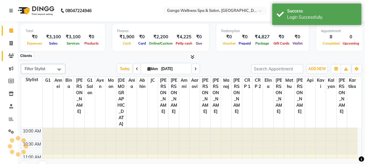
select select "en"
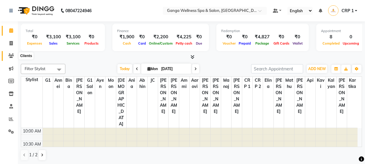
click at [12, 56] on icon at bounding box center [11, 56] width 6 height 4
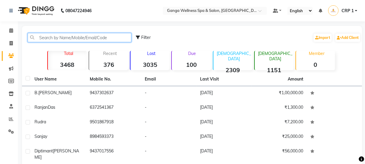
click at [83, 41] on input "text" at bounding box center [80, 37] width 104 height 9
drag, startPoint x: 40, startPoint y: 40, endPoint x: 36, endPoint y: 39, distance: 4.0
click at [36, 39] on input "text" at bounding box center [80, 37] width 104 height 9
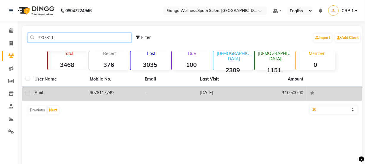
type input "907811"
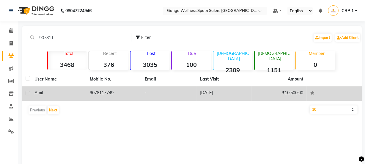
click at [33, 100] on td "Amit" at bounding box center [58, 93] width 55 height 15
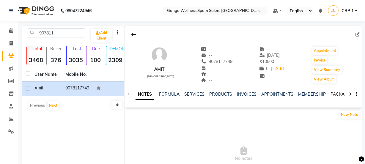
click at [339, 94] on link "PACKAGES" at bounding box center [342, 94] width 22 height 5
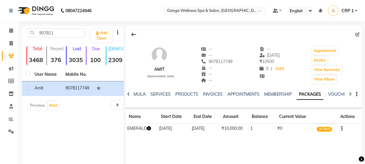
click at [150, 129] on icon "button" at bounding box center [149, 128] width 4 height 4
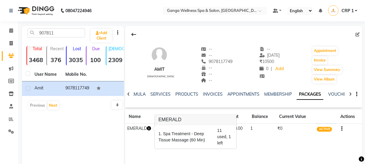
click at [154, 138] on div "Amit male -- -- 9078117749 -- -- -- -- 11-07-2025 ₹ 10500 0 | Add Appointment I…" at bounding box center [243, 82] width 237 height 113
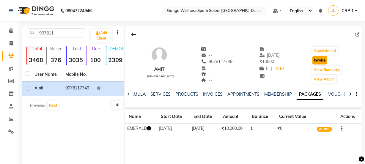
click at [317, 63] on button "Invoice" at bounding box center [319, 60] width 15 height 8
select select "service"
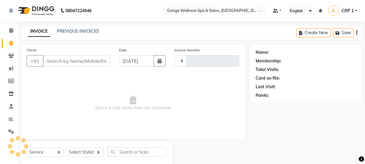
scroll to position [15, 0]
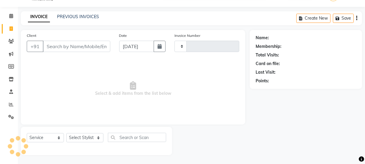
type input "2278"
select select "715"
click at [86, 135] on select "Select Stylist" at bounding box center [84, 137] width 37 height 9
type input "9078117749"
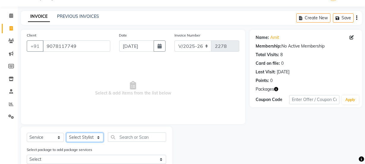
select select "79434"
click at [66, 133] on select "Select Stylist Aarovi [PERSON_NAME] [PERSON_NAME] Ammi [PERSON_NAME] CRP 1 CRP …" at bounding box center [84, 137] width 37 height 9
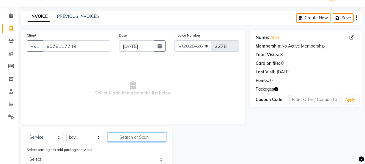
click at [132, 136] on input "text" at bounding box center [137, 137] width 58 height 9
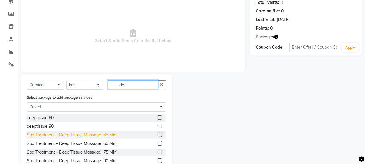
scroll to position [69, 0]
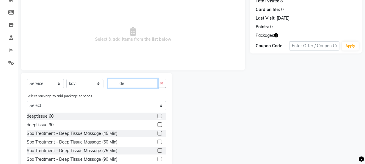
type input "de"
click at [158, 117] on label at bounding box center [160, 116] width 4 height 4
click at [158, 117] on input "checkbox" at bounding box center [160, 116] width 4 height 4
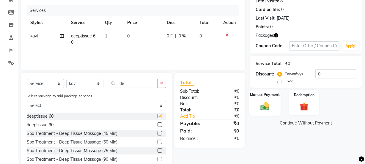
checkbox input "false"
click at [306, 104] on img at bounding box center [304, 106] width 14 height 11
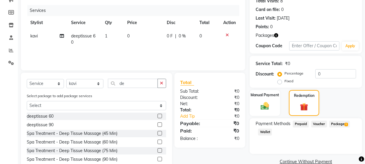
click at [333, 123] on span "Package 1" at bounding box center [339, 124] width 21 height 7
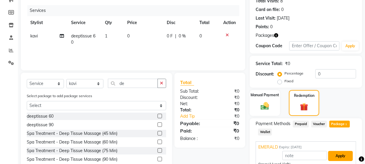
click at [339, 156] on button "Apply" at bounding box center [340, 156] width 25 height 10
type input "EMERALD"
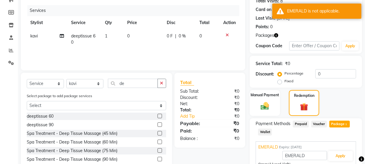
click at [226, 34] on icon at bounding box center [227, 35] width 3 height 4
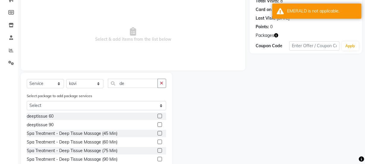
click at [158, 141] on label at bounding box center [160, 142] width 4 height 4
click at [158, 141] on input "checkbox" at bounding box center [160, 142] width 4 height 4
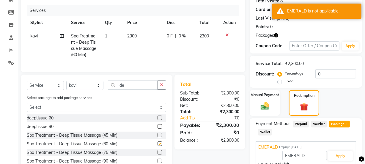
checkbox input "false"
click at [344, 157] on button "Apply" at bounding box center [340, 156] width 25 height 10
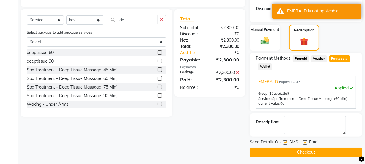
scroll to position [136, 0]
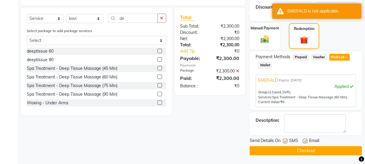
click at [329, 152] on button "Checkout" at bounding box center [306, 150] width 112 height 9
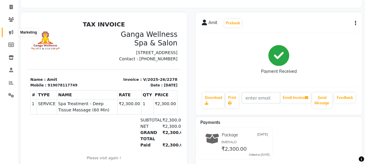
scroll to position [27, 0]
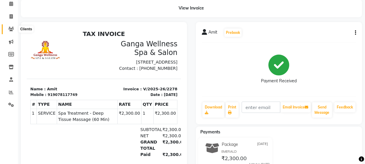
click at [12, 29] on icon at bounding box center [11, 29] width 6 height 4
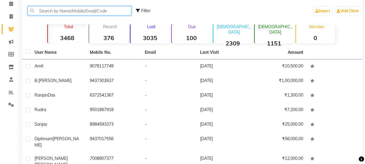
click at [66, 10] on input "text" at bounding box center [80, 10] width 104 height 9
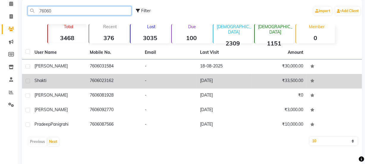
type input "76060"
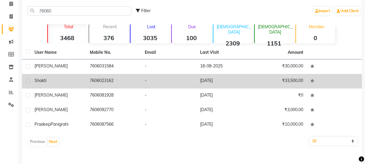
click at [85, 77] on td "Shakti" at bounding box center [58, 81] width 55 height 15
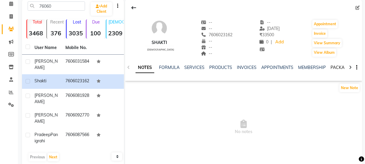
click at [333, 67] on link "PACKAGES" at bounding box center [342, 67] width 22 height 5
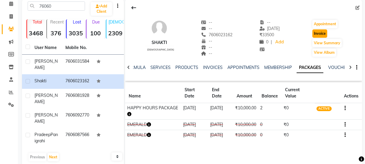
click at [319, 34] on button "Invoice" at bounding box center [319, 33] width 15 height 8
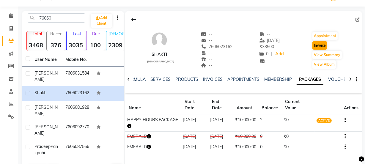
select select "715"
select select "service"
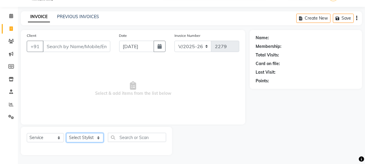
click at [82, 137] on select "Select Stylist" at bounding box center [84, 137] width 37 height 9
type input "7606023162"
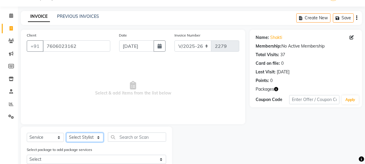
select select "90084"
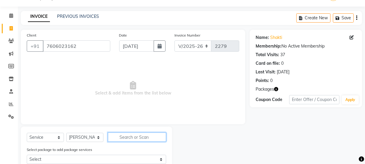
click at [128, 139] on input "text" at bounding box center [137, 137] width 58 height 9
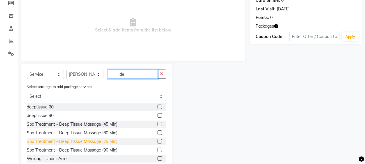
scroll to position [94, 0]
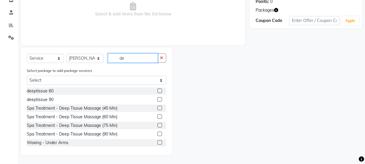
type input "de"
click at [158, 117] on label at bounding box center [160, 116] width 4 height 4
click at [158, 117] on input "checkbox" at bounding box center [160, 117] width 4 height 4
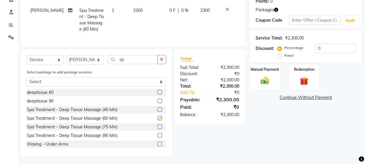
checkbox input "false"
click at [304, 84] on img at bounding box center [304, 81] width 14 height 11
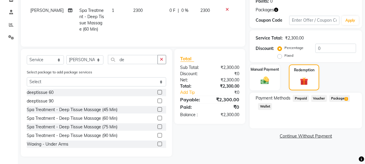
click at [346, 99] on span "1" at bounding box center [346, 99] width 3 height 4
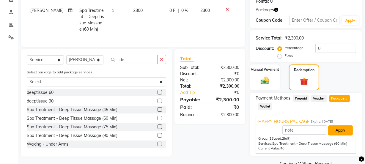
click at [339, 130] on button "Apply" at bounding box center [340, 130] width 25 height 10
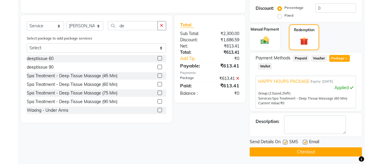
scroll to position [136, 0]
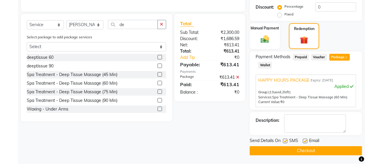
click at [315, 153] on button "Checkout" at bounding box center [306, 150] width 112 height 9
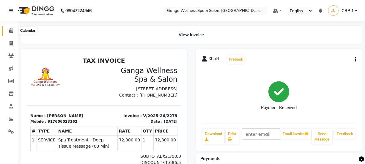
click at [9, 32] on icon at bounding box center [11, 30] width 4 height 4
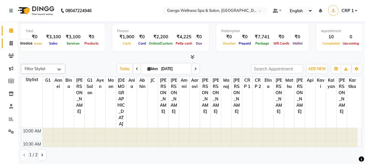
click at [12, 44] on icon at bounding box center [11, 43] width 3 height 4
select select "715"
select select "service"
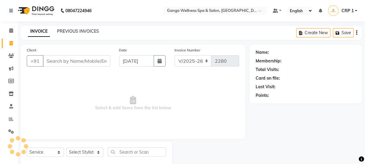
click at [73, 31] on link "PREVIOUS INVOICES" at bounding box center [78, 31] width 42 height 5
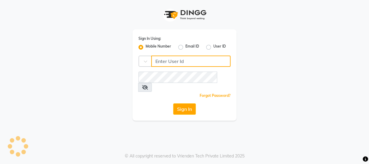
type input "7328050830"
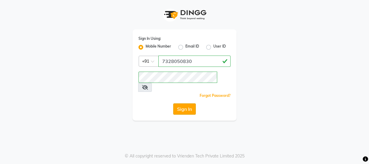
click at [192, 103] on button "Sign In" at bounding box center [184, 108] width 23 height 11
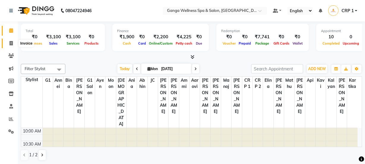
click at [10, 44] on icon at bounding box center [11, 43] width 3 height 4
select select "service"
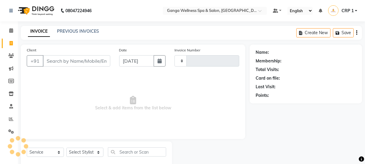
type input "2280"
select select "715"
click at [83, 30] on link "PREVIOUS INVOICES" at bounding box center [78, 31] width 42 height 5
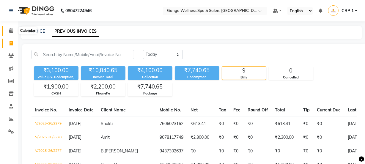
click at [12, 32] on icon at bounding box center [11, 30] width 4 height 4
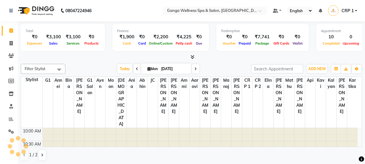
scroll to position [183, 0]
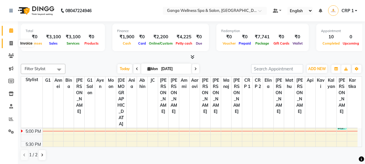
click at [10, 45] on icon at bounding box center [11, 43] width 3 height 4
select select "service"
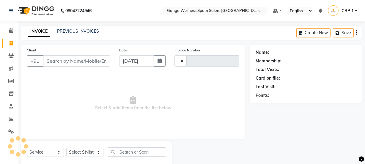
type input "2280"
select select "715"
click at [77, 31] on link "PREVIOUS INVOICES" at bounding box center [78, 31] width 42 height 5
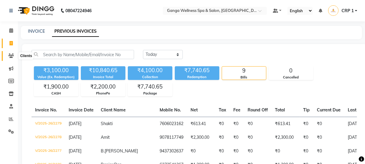
click at [11, 56] on icon at bounding box center [11, 56] width 6 height 4
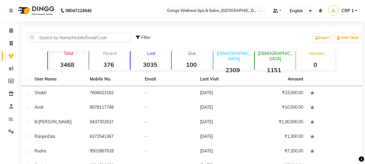
click at [197, 59] on div "Due 100" at bounding box center [191, 60] width 40 height 19
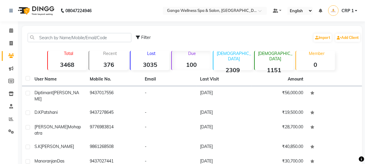
click at [197, 59] on div "Due 100" at bounding box center [191, 60] width 40 height 19
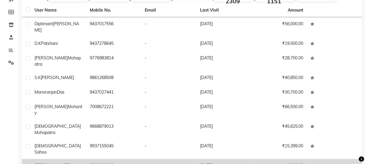
scroll to position [81, 0]
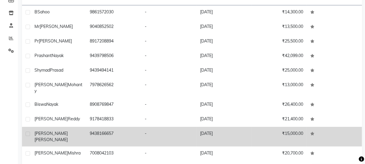
scroll to position [98, 0]
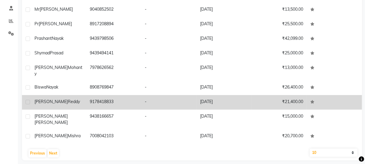
click at [64, 107] on td "Rajsekhar Reddy" at bounding box center [58, 102] width 55 height 15
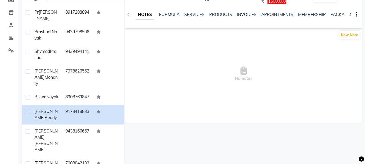
scroll to position [34, 0]
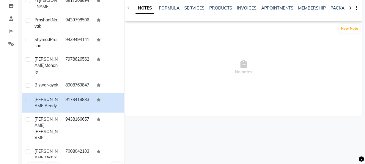
select select "100"
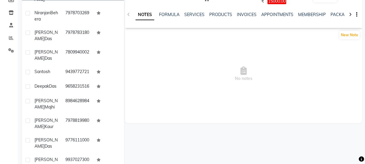
scroll to position [825, 0]
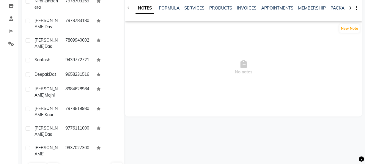
select select "100"
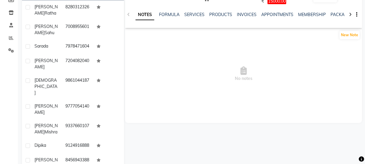
scroll to position [0, 0]
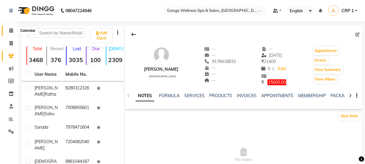
click at [9, 33] on span at bounding box center [11, 30] width 10 height 7
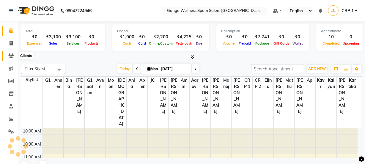
scroll to position [183, 0]
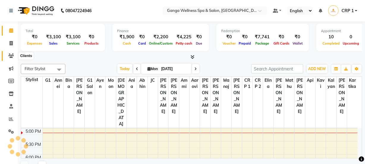
click at [10, 55] on icon at bounding box center [11, 56] width 6 height 4
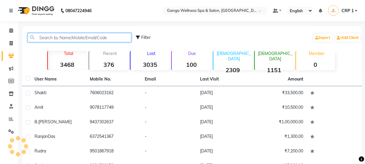
click at [62, 39] on input "text" at bounding box center [80, 37] width 104 height 9
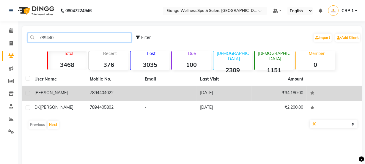
type input "789440"
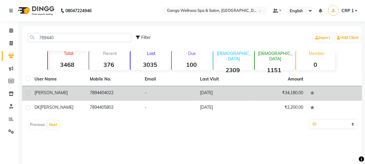
click at [59, 95] on div "[PERSON_NAME]" at bounding box center [58, 93] width 48 height 6
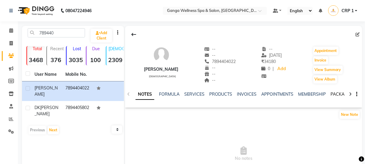
click at [331, 96] on link "PACKAGES" at bounding box center [342, 94] width 22 height 5
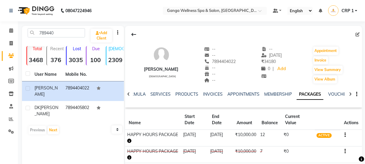
click at [129, 141] on icon "button" at bounding box center [129, 141] width 4 height 4
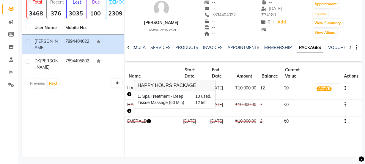
scroll to position [49, 0]
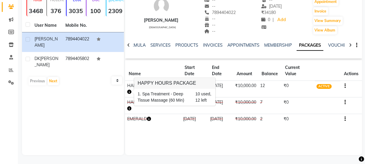
click at [181, 124] on td "28-12-2022" at bounding box center [194, 119] width 27 height 10
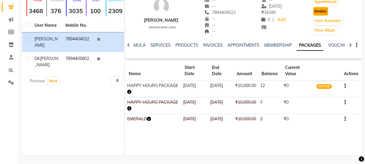
click at [325, 12] on button "Invoice" at bounding box center [320, 11] width 15 height 8
select select "service"
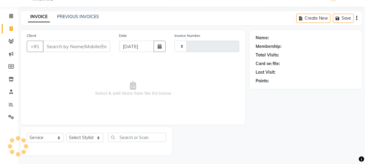
scroll to position [15, 0]
type input "2280"
select select "715"
click at [81, 136] on select "Select Stylist" at bounding box center [84, 137] width 37 height 9
type input "7894404022"
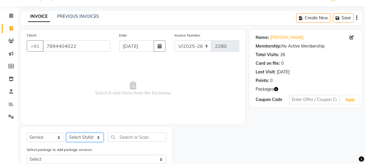
select select "69036"
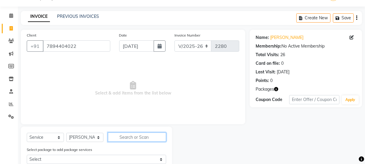
click at [128, 136] on input "text" at bounding box center [137, 137] width 58 height 9
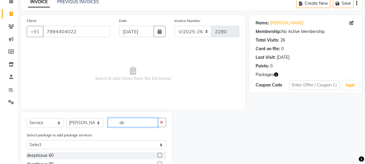
scroll to position [69, 0]
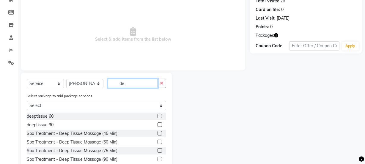
type input "de"
click at [158, 116] on label at bounding box center [160, 116] width 4 height 4
click at [158, 116] on input "checkbox" at bounding box center [160, 116] width 4 height 4
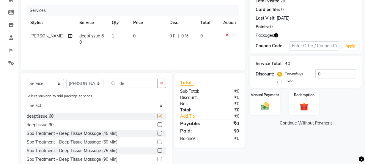
checkbox input "false"
click at [306, 106] on img at bounding box center [304, 106] width 14 height 11
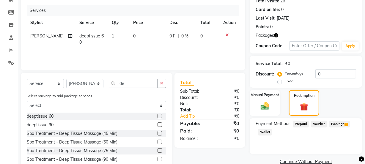
click at [344, 124] on span "Package 1" at bounding box center [339, 124] width 21 height 7
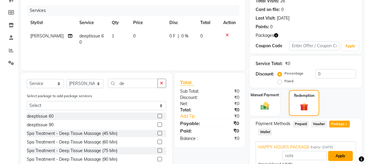
click at [339, 156] on button "Apply" at bounding box center [340, 156] width 25 height 10
type input "HAPPY HOURS PACKAGE"
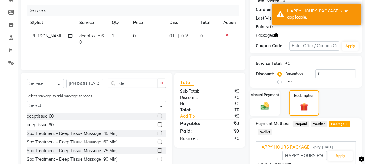
click at [226, 36] on icon at bounding box center [227, 35] width 3 height 4
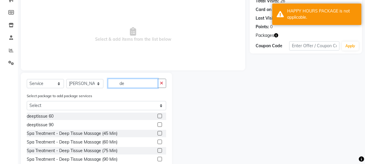
click at [126, 86] on input "de" at bounding box center [133, 83] width 50 height 9
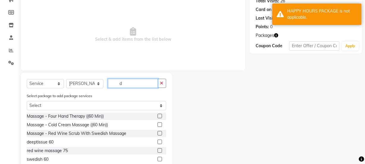
type input "de"
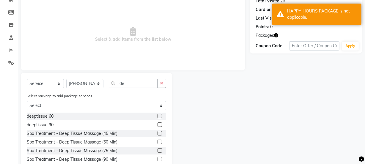
click at [158, 141] on label at bounding box center [160, 142] width 4 height 4
click at [158, 141] on input "checkbox" at bounding box center [160, 142] width 4 height 4
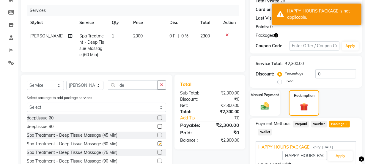
checkbox input "false"
click at [338, 153] on button "Apply" at bounding box center [340, 156] width 25 height 10
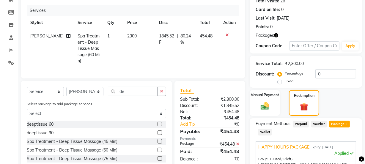
scroll to position [136, 0]
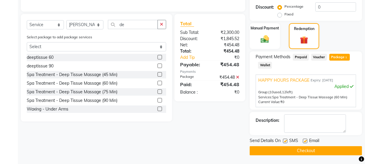
click at [313, 150] on button "Checkout" at bounding box center [306, 150] width 112 height 9
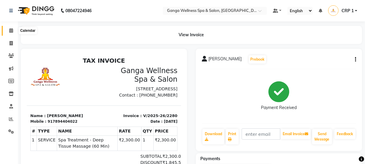
click at [12, 31] on icon at bounding box center [11, 30] width 4 height 4
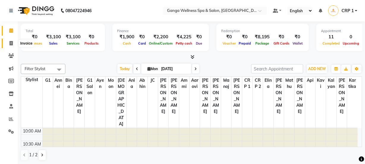
click at [10, 44] on icon at bounding box center [11, 43] width 3 height 4
select select "service"
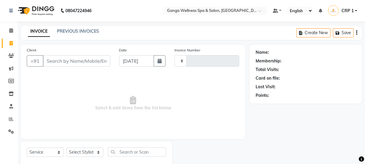
type input "2281"
select select "715"
click at [68, 33] on link "PREVIOUS INVOICES" at bounding box center [78, 31] width 42 height 5
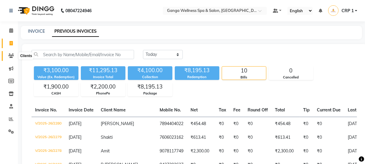
click at [6, 55] on span at bounding box center [11, 56] width 10 height 7
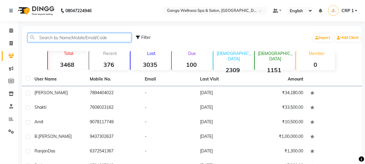
click at [55, 40] on input "text" at bounding box center [80, 37] width 104 height 9
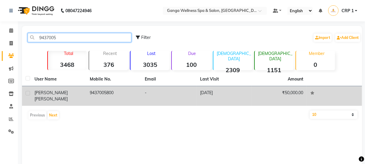
type input "9437005"
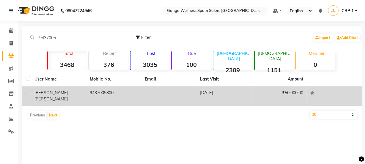
click at [140, 89] on td "9437005800" at bounding box center [113, 96] width 55 height 20
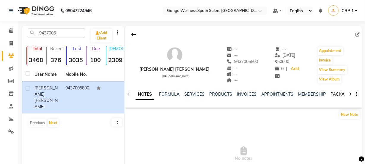
click at [333, 95] on link "PACKAGES" at bounding box center [342, 94] width 22 height 5
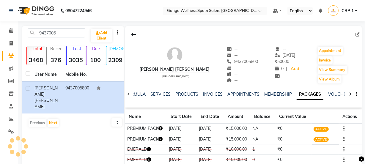
click at [162, 139] on icon "button" at bounding box center [161, 139] width 4 height 4
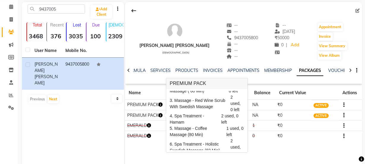
scroll to position [27, 0]
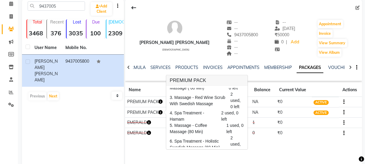
click at [251, 146] on div "Satyabrata Lenka male -- -- 9437005800 -- -- -- -- 06-07-2025 ₹ 50000 0 | Add A…" at bounding box center [243, 88] width 237 height 178
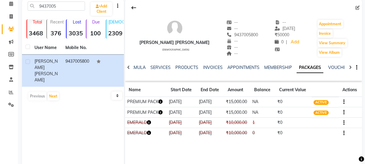
click at [163, 101] on icon "button" at bounding box center [161, 102] width 4 height 4
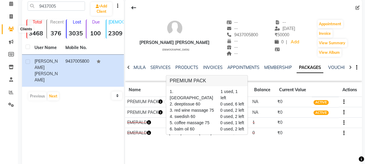
click at [8, 28] on icon at bounding box center [11, 29] width 6 height 4
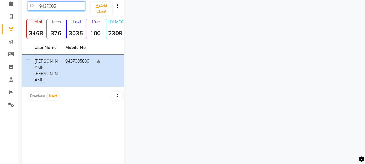
click at [62, 7] on input "9437005" at bounding box center [56, 5] width 57 height 9
type input "9"
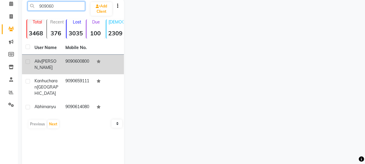
type input "909060"
click at [57, 64] on div "Aliv Mohana" at bounding box center [46, 64] width 24 height 12
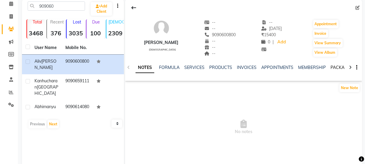
click at [335, 67] on link "PACKAGES" at bounding box center [342, 67] width 22 height 5
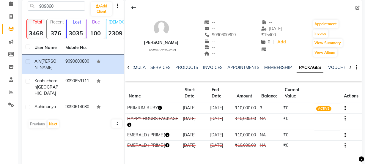
click at [161, 110] on icon "button" at bounding box center [160, 108] width 4 height 4
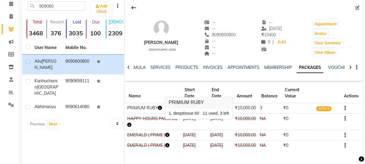
click at [158, 114] on td "PRIMIUM RUBY" at bounding box center [153, 108] width 56 height 10
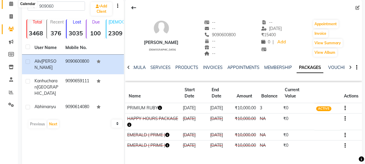
click at [10, 1] on span at bounding box center [11, 4] width 10 height 7
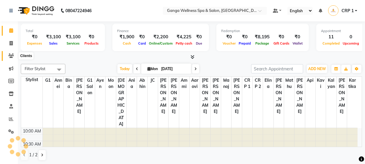
click at [9, 54] on icon at bounding box center [11, 56] width 6 height 4
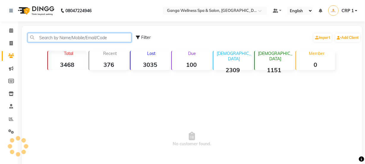
click at [79, 34] on input "text" at bounding box center [80, 37] width 104 height 9
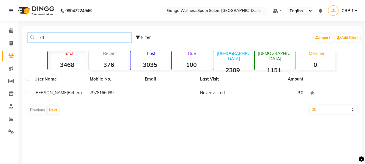
type input "7"
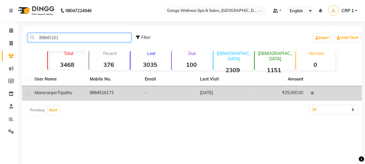
type input "89845161"
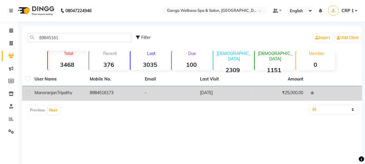
click at [70, 92] on span "Tripathy" at bounding box center [64, 92] width 15 height 5
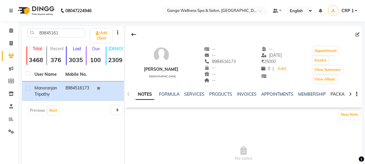
click at [336, 92] on link "PACKAGES" at bounding box center [342, 94] width 22 height 5
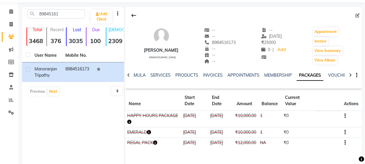
scroll to position [49, 0]
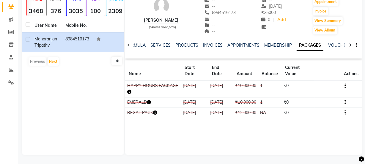
click at [129, 92] on icon "button" at bounding box center [129, 92] width 4 height 4
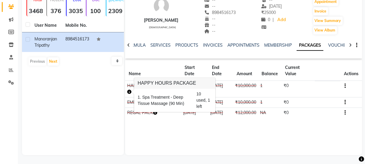
click at [174, 118] on td "REGAL PACK" at bounding box center [153, 113] width 56 height 10
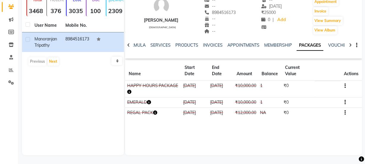
click at [129, 93] on icon "button" at bounding box center [129, 92] width 4 height 4
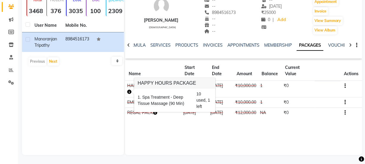
click at [208, 139] on div "Manoranjan Tripathy male -- -- 8984516173 -- -- -- -- 19-07-2025 ₹ 25000 0 | Ad…" at bounding box center [243, 66] width 237 height 178
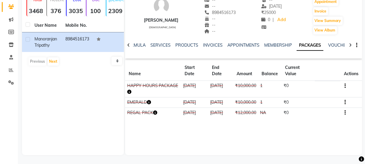
click at [149, 101] on icon "button" at bounding box center [149, 102] width 4 height 4
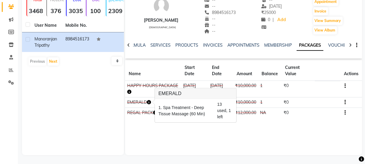
click at [238, 123] on div "Manoranjan Tripathy male -- -- 8984516173 -- -- -- -- 19-07-2025 ₹ 25000 0 | Ad…" at bounding box center [243, 50] width 237 height 146
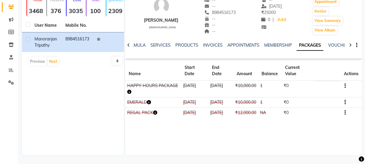
click at [128, 92] on icon "button" at bounding box center [129, 92] width 4 height 4
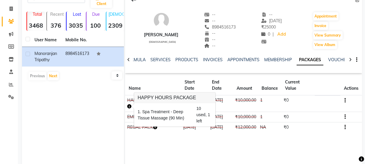
scroll to position [22, 0]
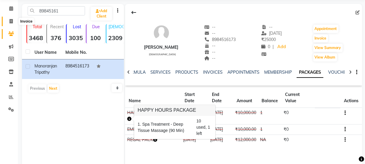
click at [12, 18] on span at bounding box center [11, 21] width 10 height 7
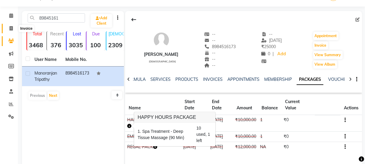
select select "service"
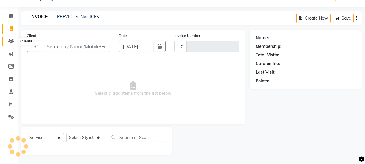
click at [14, 39] on icon at bounding box center [11, 41] width 6 height 4
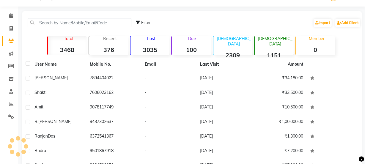
click at [151, 46] on strong "3035" at bounding box center [150, 49] width 39 height 7
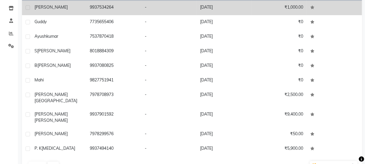
scroll to position [93, 0]
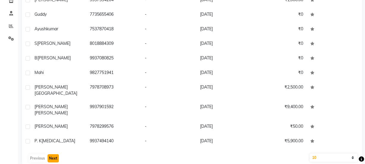
click at [54, 154] on button "Next" at bounding box center [53, 158] width 11 height 8
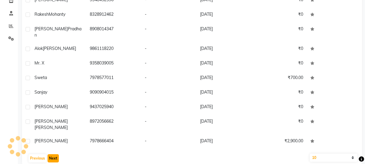
click at [54, 154] on button "Next" at bounding box center [53, 158] width 11 height 8
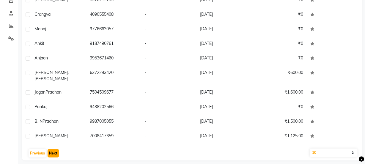
click at [54, 149] on button "Next" at bounding box center [53, 153] width 11 height 8
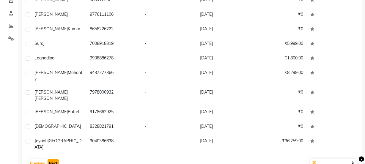
click at [55, 159] on button "Next" at bounding box center [53, 163] width 11 height 8
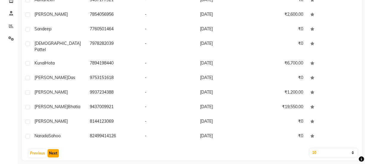
click at [55, 149] on button "Next" at bounding box center [53, 153] width 11 height 8
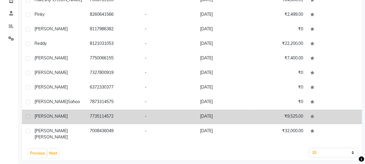
click at [52, 120] on td "Arpita" at bounding box center [58, 117] width 55 height 15
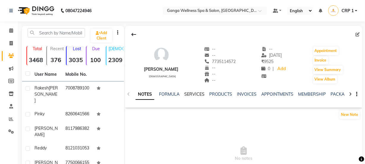
click at [187, 95] on link "SERVICES" at bounding box center [194, 94] width 20 height 5
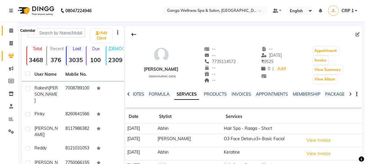
click at [12, 30] on icon at bounding box center [11, 30] width 4 height 4
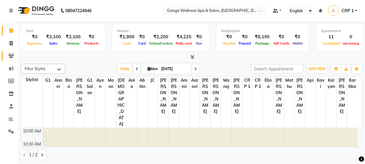
click at [12, 55] on icon at bounding box center [11, 56] width 6 height 4
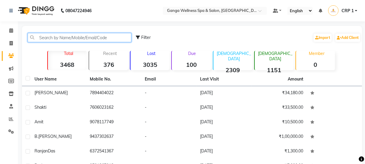
click at [100, 38] on input "text" at bounding box center [80, 37] width 104 height 9
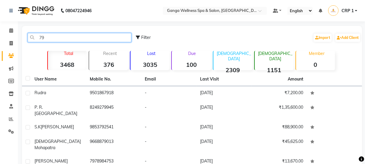
type input "7"
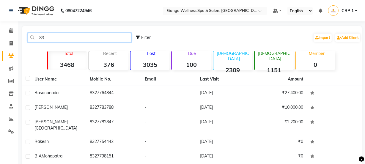
type input "8"
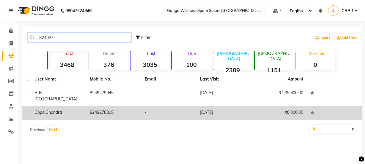
type input "824927"
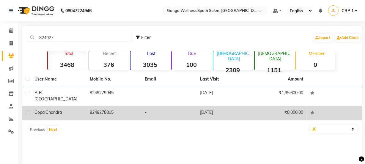
click at [143, 106] on td "-" at bounding box center [168, 113] width 55 height 15
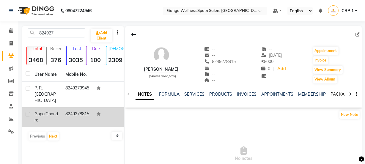
click at [337, 94] on link "PACKAGES" at bounding box center [342, 94] width 22 height 5
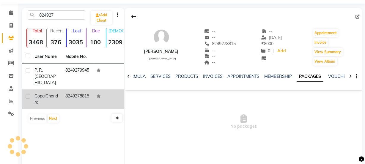
scroll to position [27, 0]
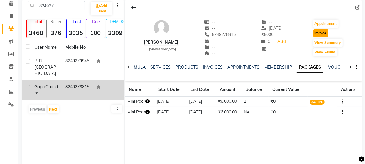
click at [323, 33] on button "Invoice" at bounding box center [320, 33] width 15 height 8
select select "service"
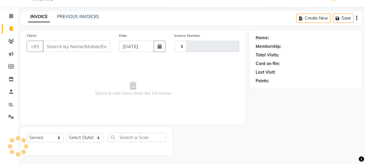
scroll to position [15, 0]
type input "2281"
select select "715"
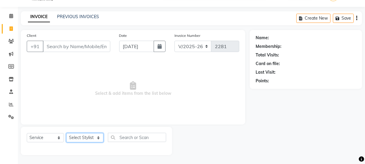
click at [83, 140] on select "Select Stylist" at bounding box center [84, 137] width 37 height 9
type input "8249278815"
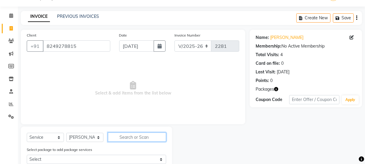
click at [125, 137] on input "text" at bounding box center [137, 137] width 58 height 9
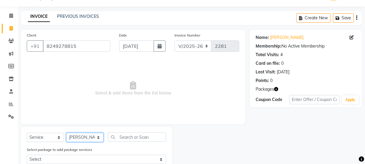
click at [83, 139] on select "Select Stylist Aarovi Abhin Alisha Ammi Ania Annei Api Ayen Bikash Bina CRP 1 C…" at bounding box center [84, 137] width 37 height 9
select select "10928"
click at [44, 137] on select "Select Service Product Membership Package Voucher Prepaid Gift Card" at bounding box center [45, 137] width 37 height 9
select select "package"
click at [27, 133] on select "Select Service Product Membership Package Voucher Prepaid Gift Card" at bounding box center [45, 137] width 37 height 9
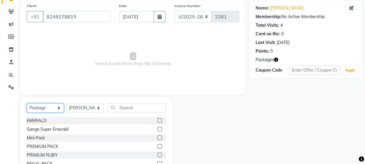
scroll to position [69, 0]
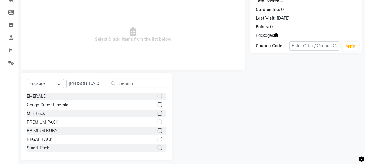
click at [158, 131] on label at bounding box center [160, 130] width 4 height 4
click at [158, 131] on input "checkbox" at bounding box center [160, 131] width 4 height 4
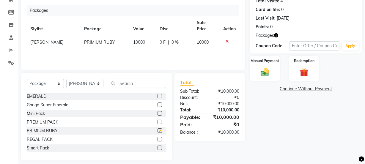
checkbox input "false"
click at [266, 70] on img at bounding box center [265, 72] width 14 height 10
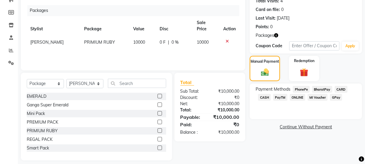
click at [301, 90] on span "PhonePe" at bounding box center [301, 89] width 17 height 7
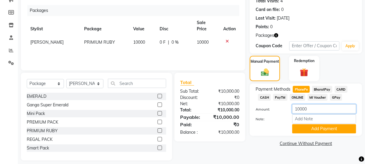
click at [300, 110] on input "10000" at bounding box center [324, 108] width 64 height 9
type input "5000"
click at [301, 130] on button "Add Payment" at bounding box center [324, 128] width 64 height 9
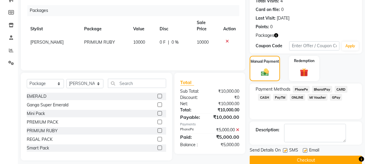
scroll to position [78, 0]
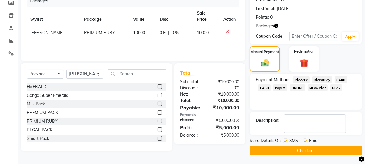
click at [286, 150] on button "Checkout" at bounding box center [306, 150] width 112 height 9
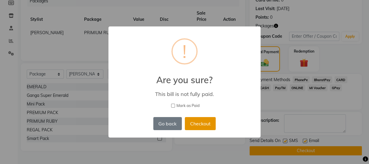
click at [203, 126] on button "Checkout" at bounding box center [200, 123] width 31 height 13
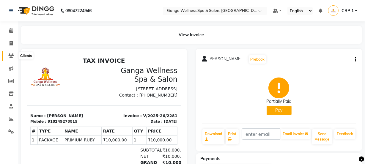
click at [8, 57] on icon at bounding box center [11, 56] width 6 height 4
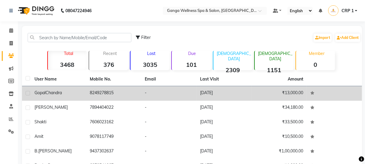
click at [65, 98] on td "Gopal Chandra" at bounding box center [58, 93] width 55 height 15
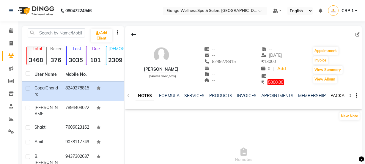
click at [337, 96] on link "PACKAGES" at bounding box center [342, 95] width 22 height 5
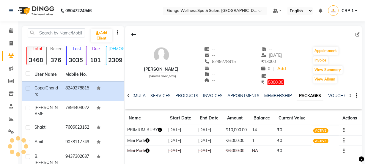
scroll to position [27, 0]
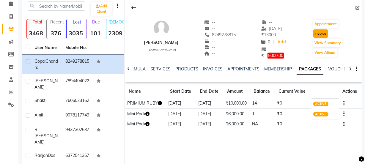
click at [328, 33] on button "Invoice" at bounding box center [320, 33] width 15 height 8
select select "service"
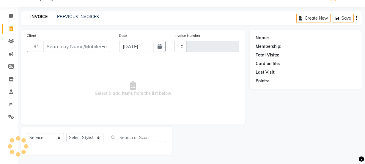
scroll to position [15, 0]
type input "2282"
select select "715"
type input "8249278815"
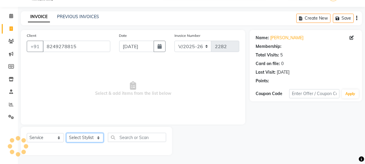
click at [89, 137] on select "Select Stylist Aarovi Abhin Alisha Ammi Ania Annei Api Ayen Bikash Bina CRP 1 C…" at bounding box center [84, 137] width 37 height 9
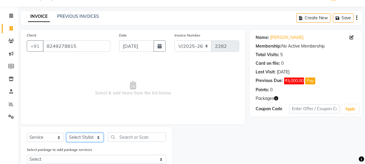
select select "90084"
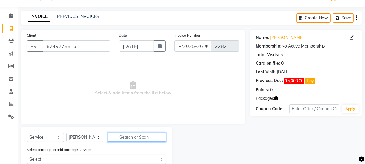
click at [127, 139] on input "text" at bounding box center [137, 137] width 58 height 9
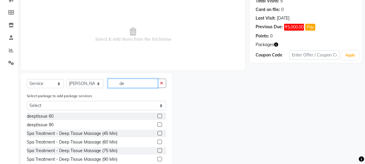
type input "de"
click at [158, 117] on label at bounding box center [160, 116] width 4 height 4
click at [158, 117] on input "checkbox" at bounding box center [160, 116] width 4 height 4
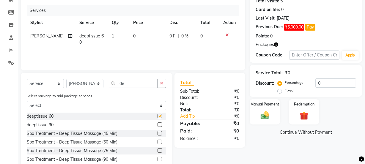
checkbox input "false"
click at [87, 84] on select "Select Stylist Aarovi Abhin Alisha Ammi Ania Annei Api Ayen Bikash Bina CRP 1 C…" at bounding box center [84, 83] width 37 height 9
select select "79434"
click at [66, 79] on select "Select Stylist Aarovi Abhin Alisha Ammi Ania Annei Api Ayen Bikash Bina CRP 1 C…" at bounding box center [84, 83] width 37 height 9
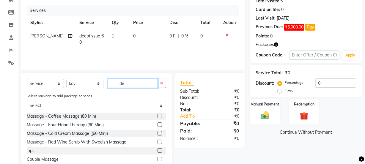
click at [130, 83] on input "de" at bounding box center [133, 83] width 50 height 9
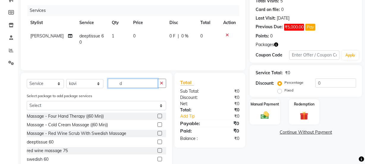
type input "de"
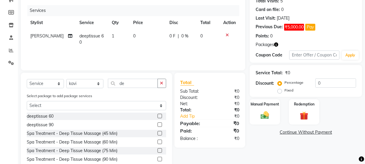
click at [158, 117] on label at bounding box center [160, 116] width 4 height 4
click at [158, 117] on input "checkbox" at bounding box center [160, 116] width 4 height 4
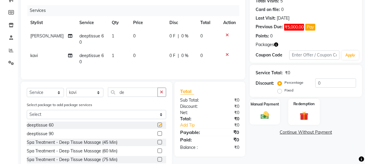
checkbox input "false"
click at [309, 112] on img at bounding box center [304, 115] width 14 height 11
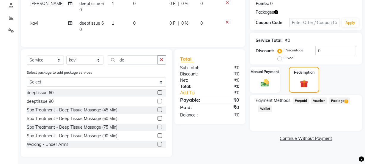
scroll to position [107, 0]
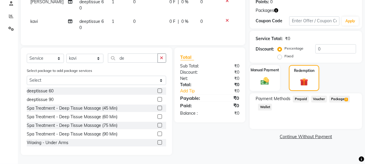
click at [343, 97] on span "Package 2" at bounding box center [339, 99] width 21 height 7
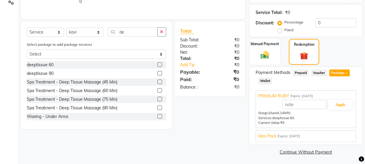
scroll to position [130, 0]
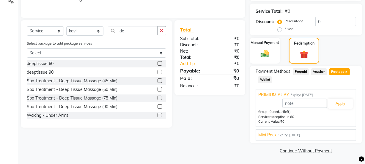
click at [266, 138] on span "Mini Pack" at bounding box center [267, 135] width 18 height 6
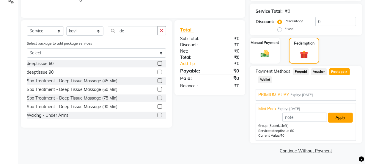
click at [342, 119] on button "Apply" at bounding box center [340, 118] width 25 height 10
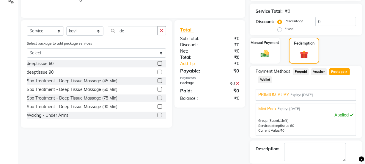
scroll to position [76, 0]
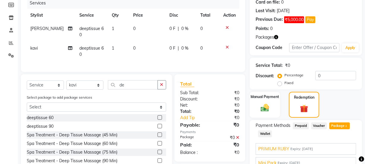
click at [324, 147] on div "PRIMIUM RUBY Expiry: 01-09-2026" at bounding box center [305, 149] width 95 height 6
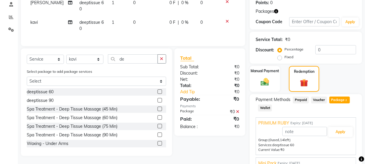
scroll to position [103, 0]
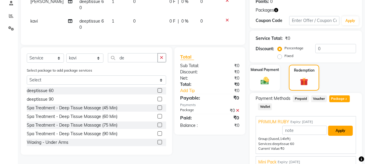
click at [340, 130] on button "Apply" at bounding box center [340, 131] width 25 height 10
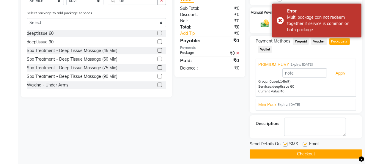
scroll to position [164, 0]
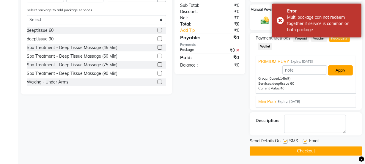
click at [341, 72] on button "Apply" at bounding box center [340, 70] width 25 height 10
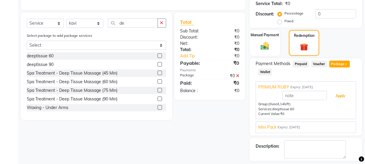
scroll to position [137, 0]
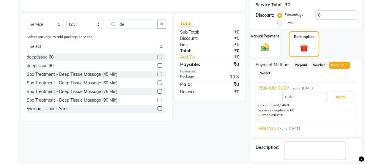
click at [322, 129] on div "Mini Pack Expiry: 12-09-2025" at bounding box center [305, 128] width 95 height 6
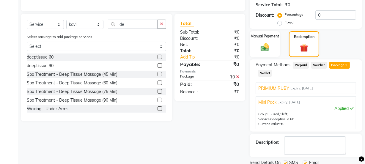
scroll to position [83, 0]
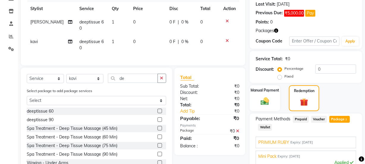
click at [330, 140] on div "PRIMIUM RUBY Expiry: 01-09-2026" at bounding box center [305, 142] width 95 height 6
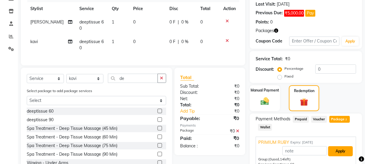
click at [342, 149] on button "Apply" at bounding box center [340, 151] width 25 height 10
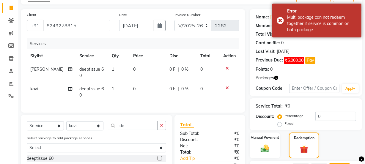
scroll to position [29, 0]
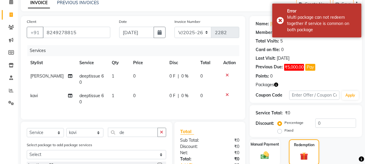
click at [228, 75] on icon at bounding box center [227, 75] width 3 height 4
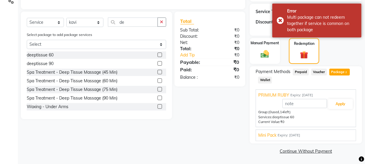
scroll to position [130, 0]
click at [331, 131] on div "Mini Pack Expiry: 12-09-2025 Mini Pack Apply Group: (5 used, 1 left) Services: …" at bounding box center [306, 135] width 100 height 12
click at [333, 136] on div "Mini Pack Expiry: 12-09-2025" at bounding box center [305, 135] width 95 height 6
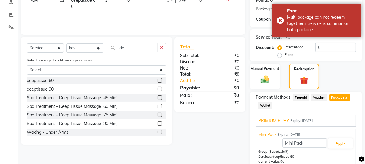
scroll to position [103, 0]
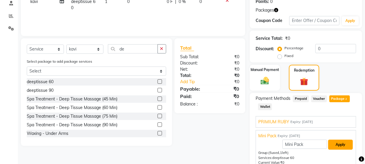
click at [339, 144] on button "Apply" at bounding box center [340, 145] width 25 height 10
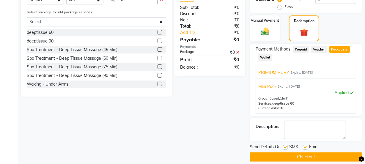
scroll to position [158, 0]
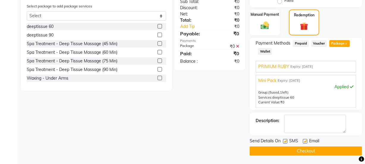
click at [292, 149] on button "Checkout" at bounding box center [306, 151] width 112 height 9
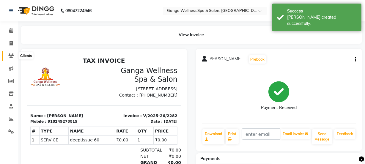
click at [13, 54] on icon at bounding box center [11, 56] width 6 height 4
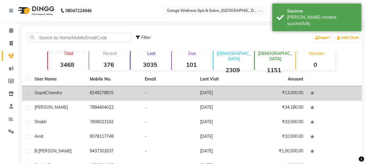
click at [46, 95] on div "Gopal Chandra" at bounding box center [58, 93] width 48 height 6
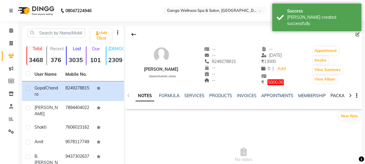
click at [333, 96] on link "PACKAGES" at bounding box center [342, 95] width 22 height 5
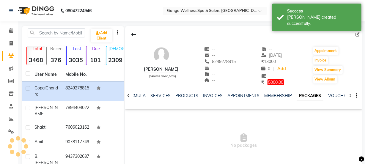
scroll to position [27, 0]
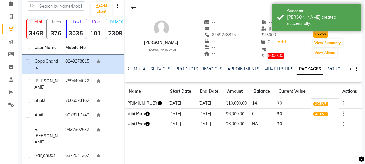
click at [322, 35] on button "Invoice" at bounding box center [320, 33] width 15 height 8
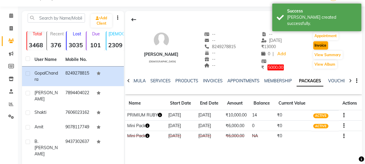
select select "service"
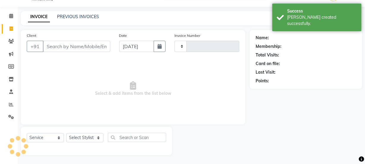
type input "2283"
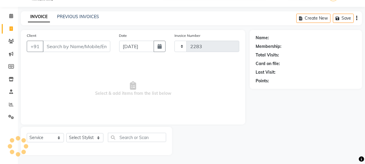
select select "715"
type input "8249278815"
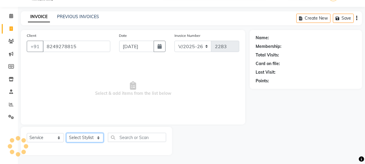
click at [83, 138] on select "Select Stylist Aarovi Abhin Alisha Ammi Ania Annei Api Ayen Bikash Bina CRP 1 C…" at bounding box center [84, 137] width 37 height 9
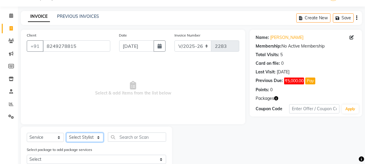
select select "90084"
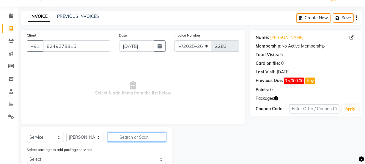
click at [121, 139] on input "text" at bounding box center [137, 137] width 58 height 9
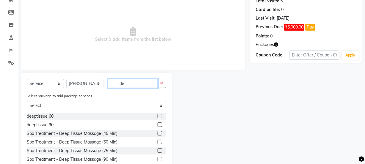
type input "de"
click at [158, 115] on label at bounding box center [160, 116] width 4 height 4
click at [158, 115] on input "checkbox" at bounding box center [160, 116] width 4 height 4
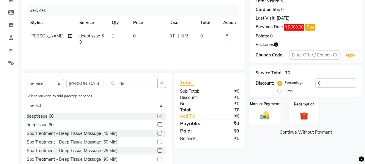
checkbox input "false"
click at [298, 113] on img at bounding box center [304, 115] width 14 height 11
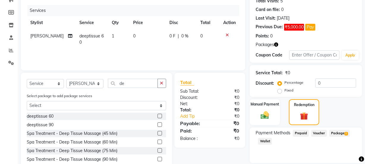
click at [337, 133] on span "Package 2" at bounding box center [339, 133] width 21 height 7
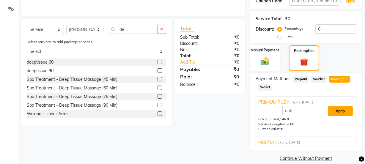
click at [339, 110] on button "Apply" at bounding box center [340, 111] width 25 height 10
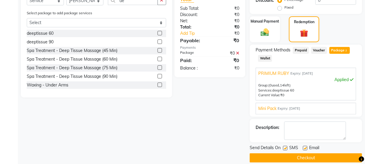
scroll to position [158, 0]
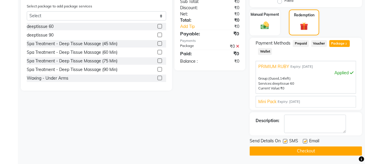
click at [313, 150] on button "Checkout" at bounding box center [306, 151] width 112 height 9
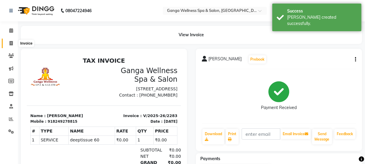
click at [11, 43] on icon at bounding box center [11, 43] width 3 height 4
select select "715"
select select "service"
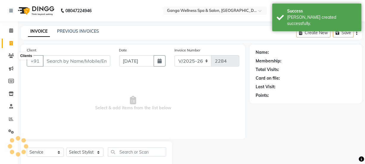
scroll to position [15, 0]
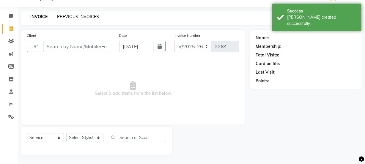
click at [77, 16] on link "PREVIOUS INVOICES" at bounding box center [78, 16] width 42 height 5
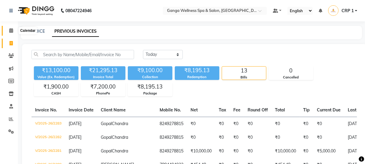
click at [12, 31] on icon at bounding box center [11, 30] width 4 height 4
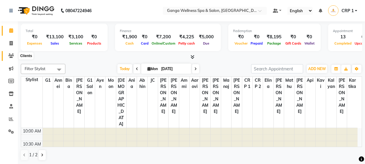
click at [8, 56] on icon at bounding box center [11, 56] width 6 height 4
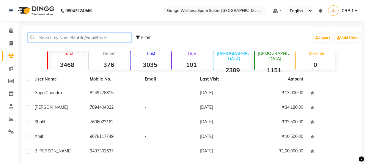
click at [87, 38] on input "text" at bounding box center [80, 37] width 104 height 9
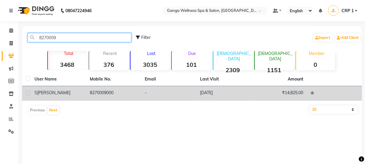
type input "8270009"
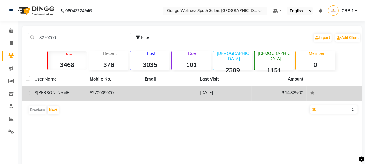
click at [139, 95] on td "8270009000" at bounding box center [113, 93] width 55 height 15
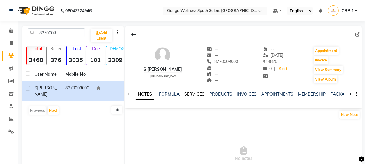
click at [189, 95] on link "SERVICES" at bounding box center [194, 94] width 20 height 5
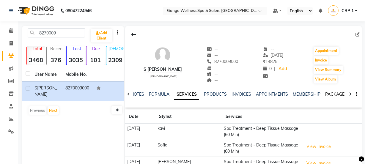
click at [341, 93] on link "PACKAGES" at bounding box center [336, 94] width 22 height 5
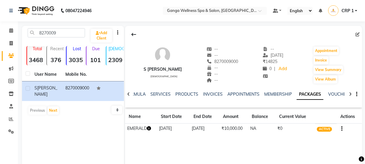
click at [148, 129] on icon "button" at bounding box center [149, 128] width 4 height 4
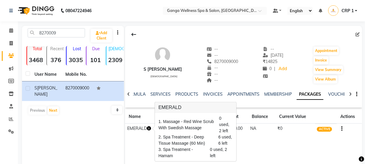
scroll to position [27, 0]
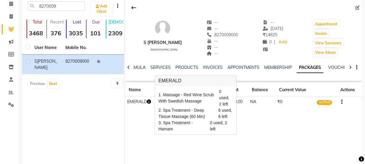
click at [245, 128] on div "S Sahani male -- -- 8270009000 -- -- -- -- 21-07-2025 ₹ 14825 0 | Add Appointme…" at bounding box center [243, 88] width 237 height 178
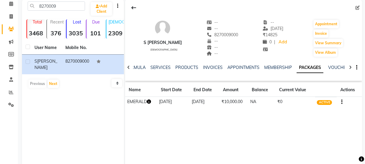
click at [150, 103] on icon "button" at bounding box center [149, 102] width 4 height 4
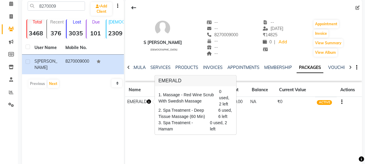
click at [256, 137] on div "S Sahani male -- -- 8270009000 -- -- -- -- 21-07-2025 ₹ 14825 0 | Add Appointme…" at bounding box center [243, 88] width 237 height 178
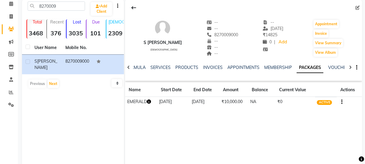
click at [151, 102] on icon "button" at bounding box center [149, 102] width 4 height 4
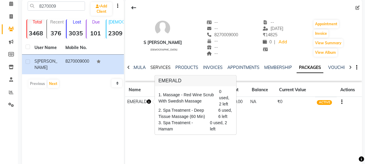
click at [163, 65] on link "SERVICES" at bounding box center [160, 67] width 20 height 5
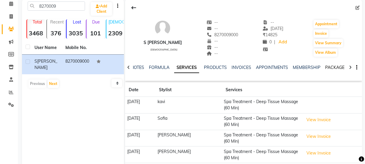
drag, startPoint x: 326, startPoint y: 68, endPoint x: 333, endPoint y: 68, distance: 6.5
click at [333, 68] on link "PACKAGES" at bounding box center [336, 67] width 22 height 5
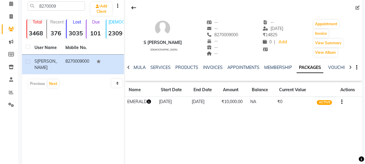
click at [148, 103] on icon "button" at bounding box center [149, 102] width 4 height 4
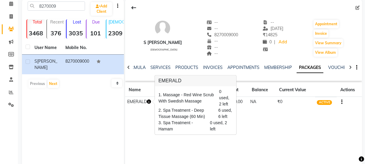
click at [151, 135] on div "S Sahani male -- -- 8270009000 -- -- -- -- 21-07-2025 ₹ 14825 0 | Add Appointme…" at bounding box center [243, 88] width 237 height 178
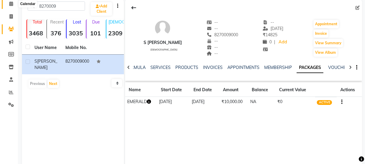
click at [10, 3] on icon at bounding box center [11, 3] width 4 height 4
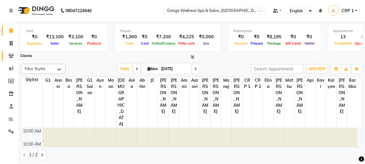
click at [13, 56] on icon at bounding box center [11, 56] width 6 height 4
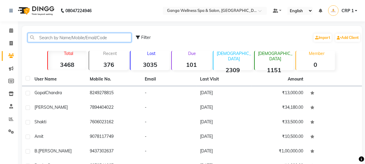
click at [69, 42] on input "text" at bounding box center [80, 37] width 104 height 9
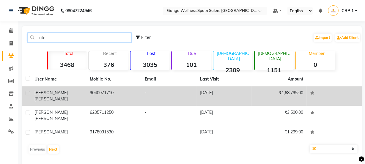
type input "rite"
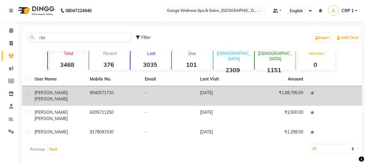
click at [51, 96] on span "[PERSON_NAME]" at bounding box center [50, 98] width 33 height 5
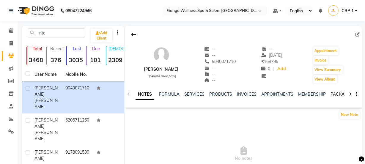
click at [335, 95] on link "PACKAGES" at bounding box center [342, 94] width 22 height 5
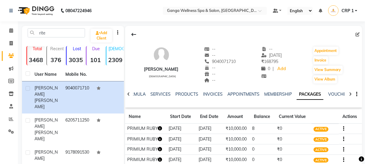
click at [160, 128] on icon "button" at bounding box center [160, 128] width 4 height 4
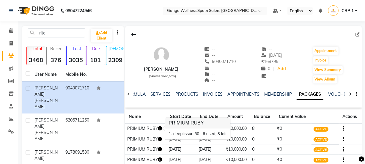
click at [214, 126] on h3 "PRIMIUM RUBY" at bounding box center [197, 123] width 65 height 11
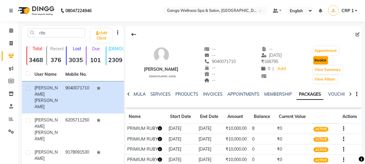
click at [316, 57] on button "Invoice" at bounding box center [320, 60] width 15 height 8
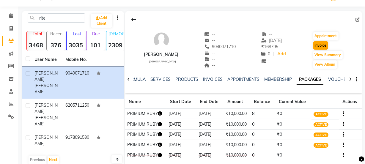
select select "715"
select select "service"
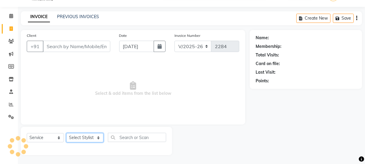
click at [78, 139] on select "Select Stylist" at bounding box center [84, 137] width 37 height 9
type input "9040071710"
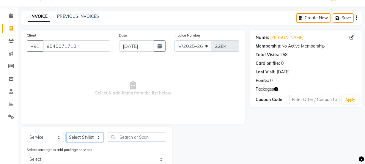
select select "45438"
click at [66, 133] on select "Select Stylist Aarovi Abhin Alisha Ammi Ania Annei Api Ayen Bikash Bina CRP 1 C…" at bounding box center [84, 137] width 37 height 9
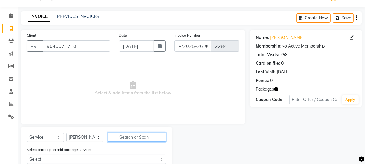
click at [134, 134] on input "text" at bounding box center [137, 137] width 58 height 9
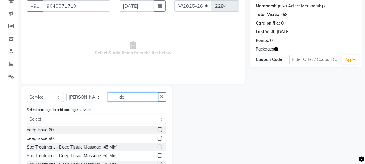
scroll to position [69, 0]
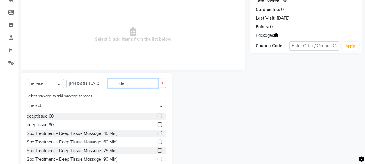
type input "de"
click at [158, 117] on label at bounding box center [160, 116] width 4 height 4
click at [158, 117] on input "checkbox" at bounding box center [160, 116] width 4 height 4
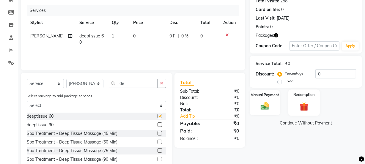
checkbox input "false"
click at [299, 106] on img at bounding box center [304, 106] width 14 height 11
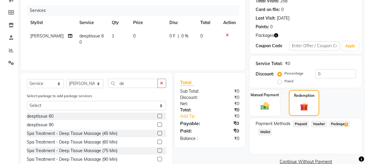
click at [339, 126] on span "Package 4" at bounding box center [339, 124] width 21 height 7
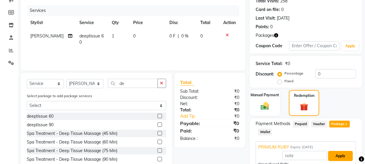
click at [339, 151] on button "Apply" at bounding box center [340, 156] width 25 height 10
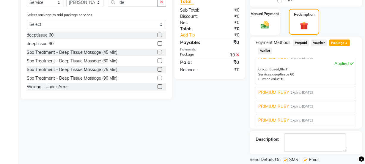
scroll to position [169, 0]
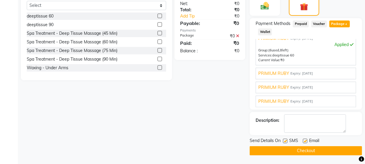
click at [285, 150] on button "Checkout" at bounding box center [306, 150] width 112 height 9
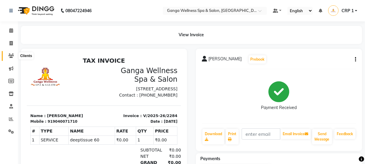
click at [12, 56] on icon at bounding box center [11, 56] width 6 height 4
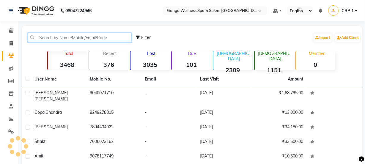
click at [72, 36] on input "text" at bounding box center [80, 37] width 104 height 9
type input "s"
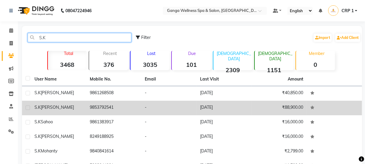
type input "S.K"
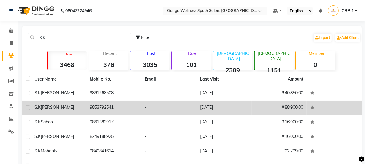
click at [60, 106] on span "Pattanaik" at bounding box center [57, 107] width 33 height 5
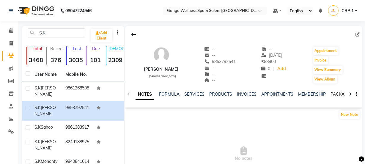
click at [331, 93] on link "PACKAGES" at bounding box center [342, 94] width 22 height 5
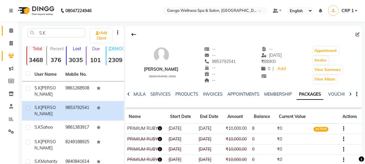
click at [13, 32] on icon at bounding box center [11, 30] width 4 height 4
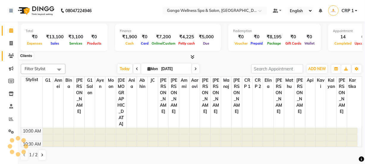
click at [15, 56] on span at bounding box center [11, 56] width 10 height 7
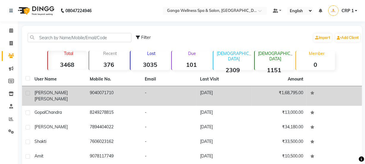
click at [81, 92] on div "Ritesh Mahipal" at bounding box center [58, 96] width 48 height 12
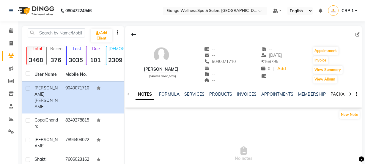
click at [340, 93] on link "PACKAGES" at bounding box center [342, 94] width 22 height 5
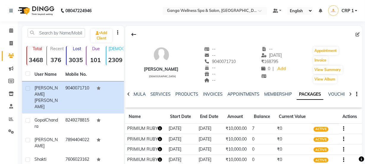
scroll to position [27, 0]
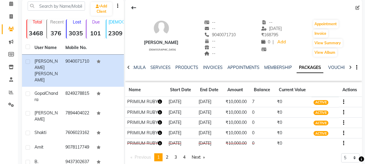
click at [161, 100] on icon "button" at bounding box center [160, 102] width 4 height 4
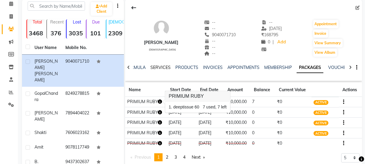
click at [158, 67] on link "SERVICES" at bounding box center [160, 67] width 20 height 5
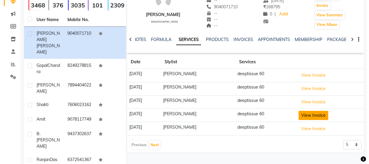
scroll to position [81, 0]
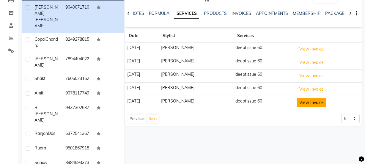
click at [304, 102] on button "View Invoice" at bounding box center [312, 102] width 30 height 9
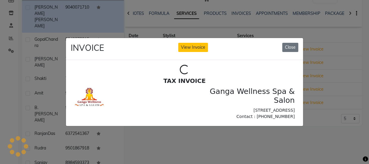
scroll to position [0, 0]
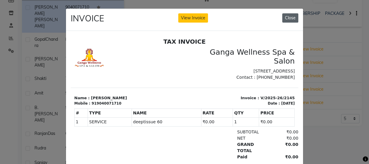
click at [291, 19] on button "Close" at bounding box center [290, 17] width 16 height 9
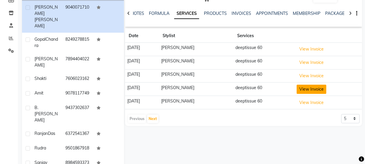
click at [309, 92] on button "View Invoice" at bounding box center [312, 89] width 30 height 9
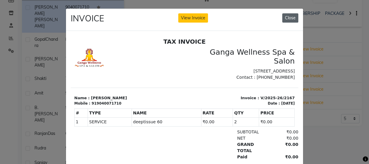
click at [287, 18] on button "Close" at bounding box center [290, 17] width 16 height 9
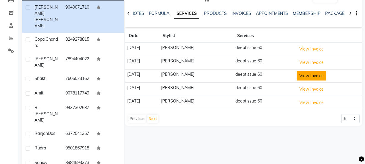
click at [304, 76] on button "View Invoice" at bounding box center [312, 75] width 30 height 9
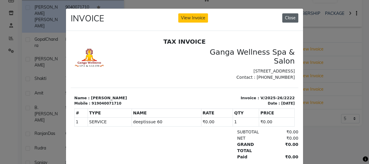
click at [290, 19] on button "Close" at bounding box center [290, 17] width 16 height 9
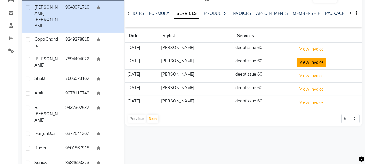
click at [308, 62] on button "View Invoice" at bounding box center [312, 62] width 30 height 9
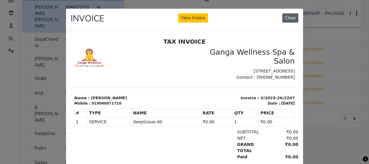
click at [286, 15] on button "Close" at bounding box center [290, 17] width 16 height 9
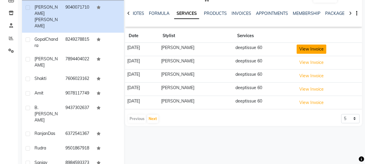
click at [304, 50] on button "View Invoice" at bounding box center [312, 49] width 30 height 9
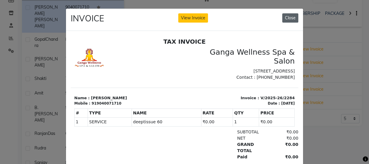
click at [288, 18] on button "Close" at bounding box center [290, 17] width 16 height 9
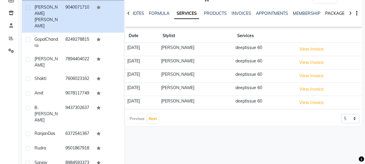
click at [335, 14] on link "PACKAGES" at bounding box center [336, 13] width 22 height 5
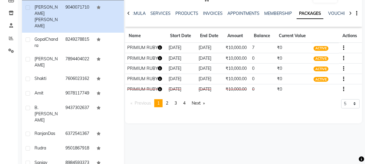
click at [161, 48] on icon "button" at bounding box center [160, 47] width 4 height 4
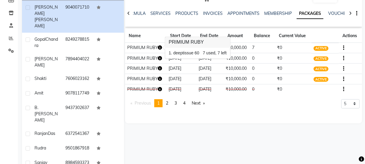
click at [186, 115] on div "Ritesh Mahipal male -- -- 9040071710 -- -- -- -- 01-09-2025 ₹ 168795 0 | Add Ap…" at bounding box center [243, 34] width 237 height 178
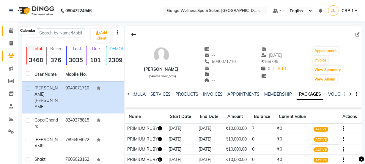
click at [8, 30] on span at bounding box center [11, 30] width 10 height 7
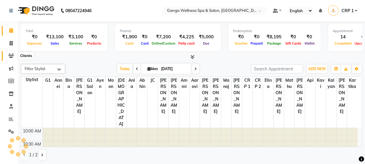
click at [8, 57] on icon at bounding box center [11, 56] width 6 height 4
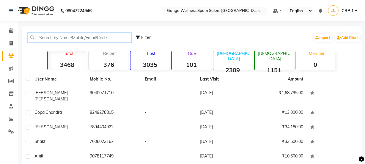
click at [69, 36] on input "text" at bounding box center [80, 37] width 104 height 9
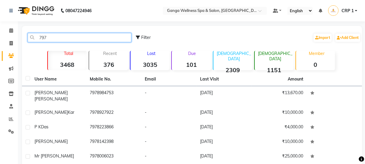
scroll to position [35, 0]
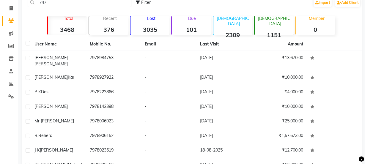
click at [86, 8] on div "797 Filter Import Add Client" at bounding box center [192, 2] width 338 height 19
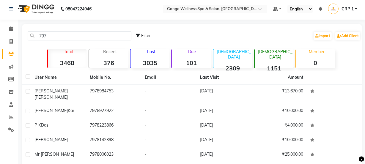
scroll to position [0, 0]
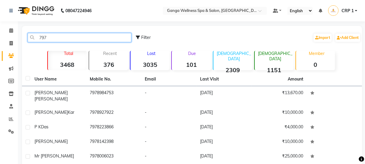
click at [78, 39] on input "797" at bounding box center [80, 37] width 104 height 9
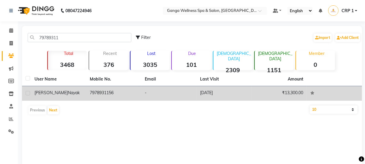
click at [68, 92] on span "Nayak" at bounding box center [74, 92] width 12 height 5
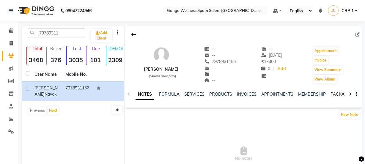
click at [333, 93] on link "PACKAGES" at bounding box center [342, 94] width 22 height 5
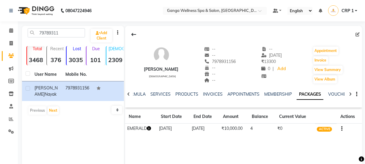
click at [150, 129] on icon "button" at bounding box center [149, 128] width 4 height 4
click at [161, 146] on div "Jagabandhu Nayak male -- -- 7978931156 -- -- -- -- 29-07-2025 ₹ 13300 0 | Add A…" at bounding box center [243, 115] width 237 height 178
click at [162, 97] on div "SERVICES" at bounding box center [160, 94] width 20 height 6
click at [67, 33] on input "79789311" at bounding box center [56, 32] width 57 height 9
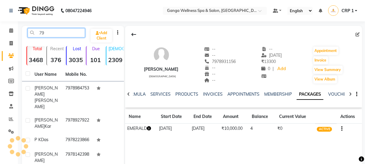
type input "7"
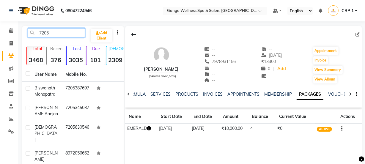
scroll to position [27, 0]
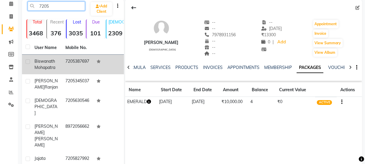
type input "7205"
click at [40, 67] on span "Mohapatra" at bounding box center [44, 67] width 21 height 5
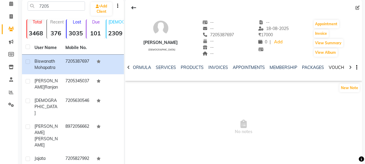
click at [336, 68] on link "VOUCHERS" at bounding box center [340, 67] width 23 height 5
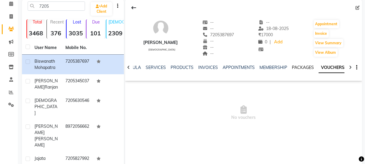
click at [301, 67] on link "PACKAGES" at bounding box center [303, 67] width 22 height 5
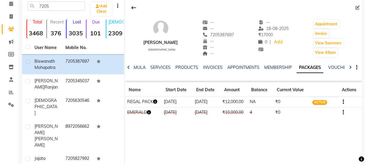
click at [157, 100] on icon "button" at bounding box center [155, 102] width 4 height 4
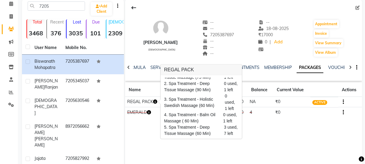
scroll to position [54, 0]
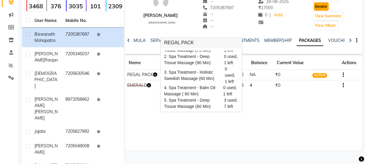
click at [319, 8] on button "Invoice" at bounding box center [321, 6] width 15 height 8
select select "service"
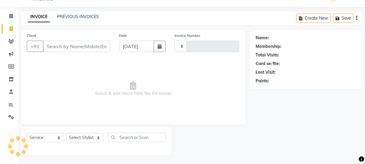
scroll to position [15, 0]
type input "2285"
select select "715"
click at [82, 139] on select "Select Stylist" at bounding box center [84, 137] width 37 height 9
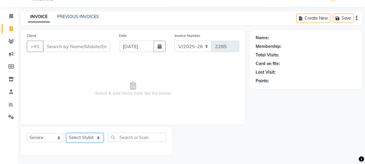
type input "7205387697"
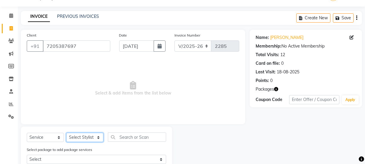
select select "69036"
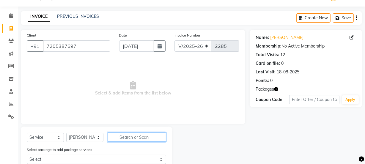
click at [133, 136] on input "text" at bounding box center [137, 137] width 58 height 9
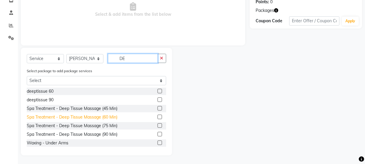
scroll to position [94, 0]
type input "DE"
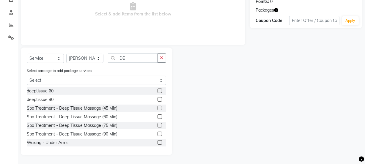
click at [158, 116] on label at bounding box center [160, 116] width 4 height 4
click at [158, 116] on input "checkbox" at bounding box center [160, 117] width 4 height 4
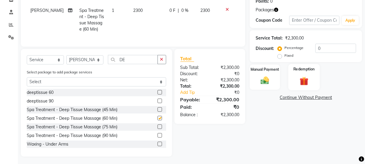
checkbox input "false"
click at [298, 81] on img at bounding box center [304, 81] width 14 height 11
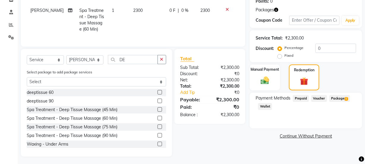
click at [344, 96] on span "Package 1" at bounding box center [339, 98] width 21 height 7
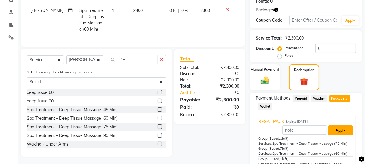
click at [343, 128] on button "Apply" at bounding box center [340, 130] width 25 height 10
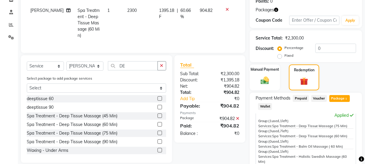
scroll to position [169, 0]
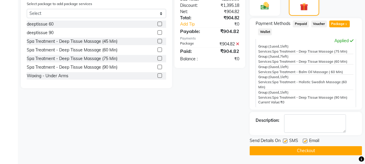
click at [317, 149] on button "Checkout" at bounding box center [306, 150] width 112 height 9
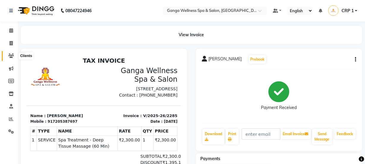
click at [10, 54] on icon at bounding box center [11, 56] width 6 height 4
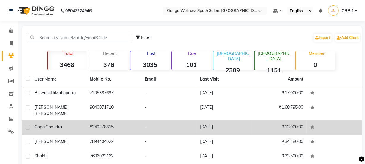
click at [45, 124] on span "Gopal" at bounding box center [39, 126] width 11 height 5
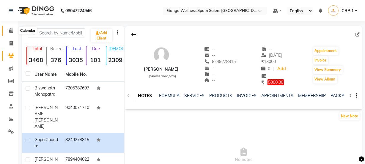
click at [9, 31] on span at bounding box center [11, 30] width 10 height 7
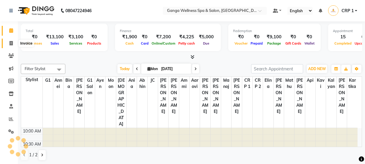
click at [12, 43] on icon at bounding box center [11, 43] width 3 height 4
select select "715"
select select "service"
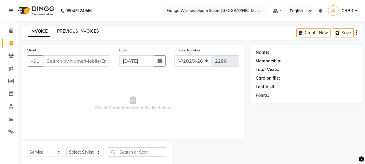
click at [78, 31] on link "PREVIOUS INVOICES" at bounding box center [78, 31] width 42 height 5
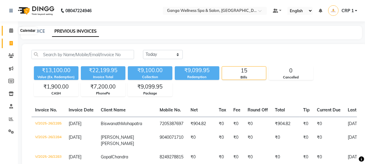
click at [11, 32] on icon at bounding box center [11, 30] width 4 height 4
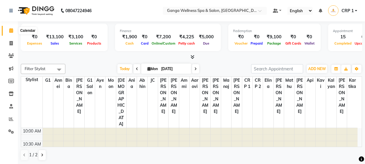
click at [8, 32] on span at bounding box center [11, 30] width 10 height 7
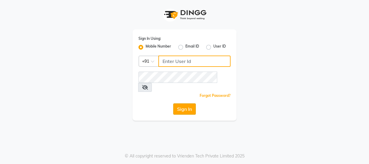
type input "7328050830"
click at [183, 103] on button "Sign In" at bounding box center [184, 108] width 23 height 11
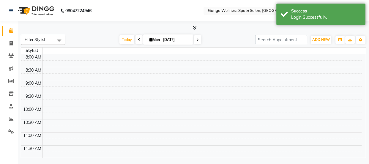
select select "en"
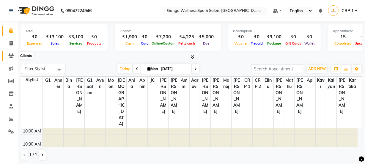
click at [7, 55] on span at bounding box center [11, 56] width 10 height 7
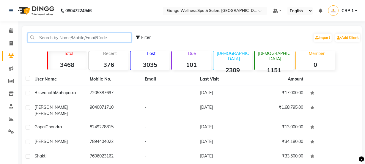
click at [76, 40] on input "text" at bounding box center [80, 37] width 104 height 9
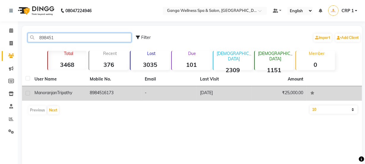
type input "898451"
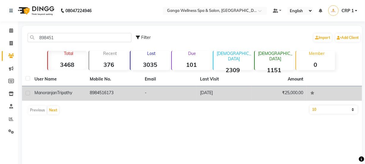
click at [59, 98] on td "Manoranjan Tripathy" at bounding box center [58, 93] width 55 height 15
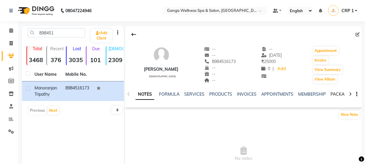
click at [338, 95] on link "PACKAGES" at bounding box center [342, 94] width 22 height 5
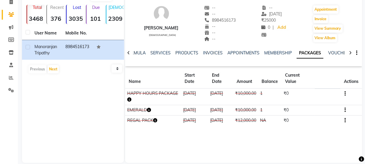
scroll to position [49, 0]
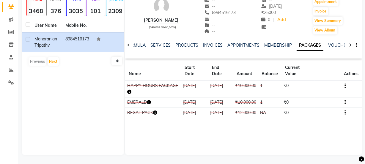
click at [131, 90] on icon "button" at bounding box center [129, 92] width 4 height 4
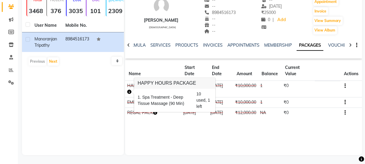
click at [167, 123] on div "Manoranjan Tripathy male -- -- 8984516173 -- -- -- -- 19-07-2025 ₹ 25000 0 | Ad…" at bounding box center [243, 50] width 237 height 146
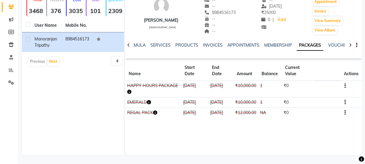
click at [129, 93] on icon "button" at bounding box center [129, 92] width 4 height 4
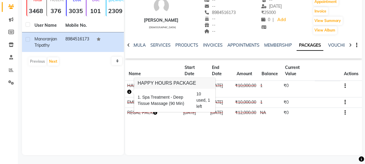
click at [155, 115] on icon "button" at bounding box center [155, 113] width 4 height 4
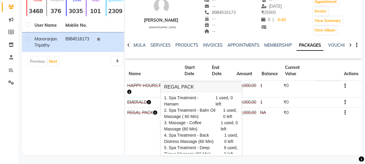
click at [144, 123] on div "Manoranjan Tripathy male -- -- 8984516173 -- -- -- -- 19-07-2025 ₹ 25000 0 | Ad…" at bounding box center [243, 50] width 237 height 146
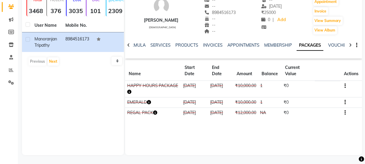
click at [150, 105] on button "button" at bounding box center [149, 102] width 4 height 6
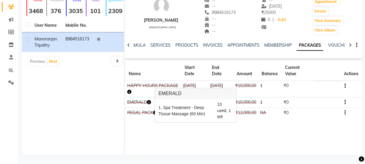
click at [151, 123] on div "Manoranjan Tripathy male -- -- 8984516173 -- -- -- -- 19-07-2025 ₹ 25000 0 | Ad…" at bounding box center [243, 50] width 237 height 146
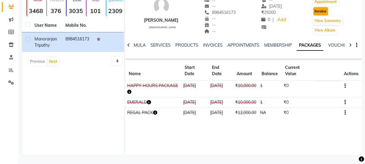
click at [320, 14] on button "Invoice" at bounding box center [320, 11] width 15 height 8
select select "service"
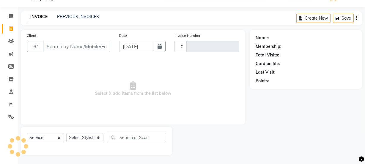
scroll to position [15, 0]
type input "2286"
select select "715"
type input "8984516173"
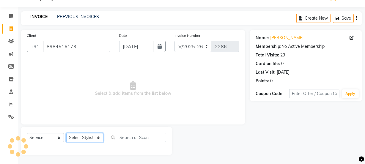
click at [81, 138] on select "Select Stylist Aarovi Abhin Alisha Ammi Ania Annei Api Ayen Bikash Bina CRP 1 C…" at bounding box center [84, 137] width 37 height 9
select select "10928"
click at [66, 133] on select "Select Stylist Aarovi Abhin Alisha Ammi Ania Annei Api Ayen Bikash Bina CRP 1 C…" at bounding box center [84, 137] width 37 height 9
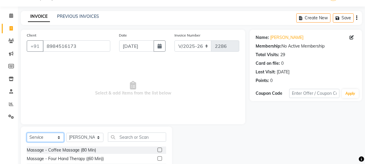
click at [50, 139] on select "Select Service Product Membership Package Voucher Prepaid Gift Card" at bounding box center [45, 137] width 37 height 9
select select "package"
click at [27, 133] on select "Select Service Product Membership Package Voucher Prepaid Gift Card" at bounding box center [45, 137] width 37 height 9
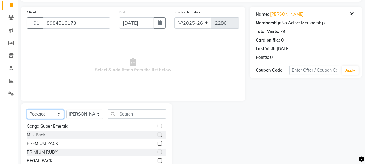
scroll to position [69, 0]
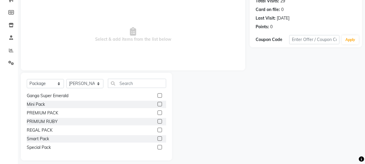
click at [158, 120] on label at bounding box center [160, 121] width 4 height 4
click at [158, 120] on input "checkbox" at bounding box center [160, 122] width 4 height 4
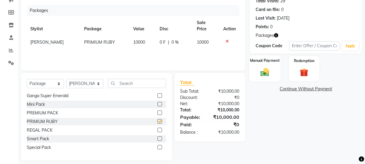
checkbox input "false"
click at [274, 71] on div "Manual Payment" at bounding box center [265, 68] width 32 height 26
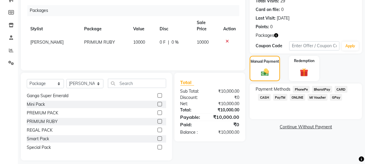
click at [301, 89] on span "PhonePe" at bounding box center [301, 89] width 17 height 7
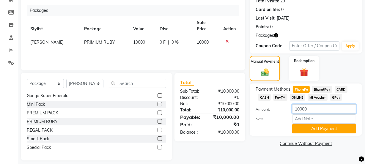
click at [300, 108] on input "10000" at bounding box center [324, 108] width 64 height 9
type input "5000"
click at [285, 127] on div at bounding box center [269, 128] width 37 height 9
click at [319, 131] on button "Add Payment" at bounding box center [324, 128] width 64 height 9
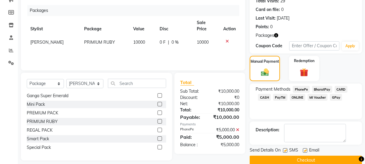
click at [288, 158] on button "Checkout" at bounding box center [306, 160] width 112 height 9
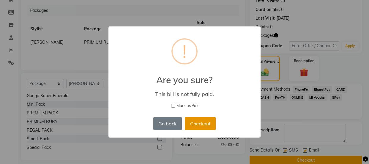
click at [202, 122] on button "Checkout" at bounding box center [200, 123] width 31 height 13
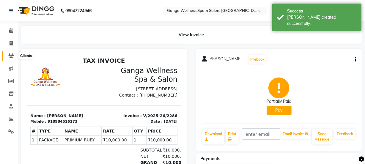
click at [10, 56] on icon at bounding box center [11, 56] width 6 height 4
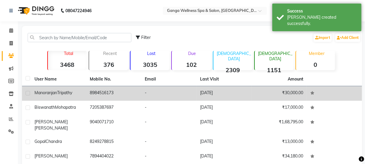
click at [72, 97] on td "Manoranjan Tripathy" at bounding box center [58, 93] width 55 height 15
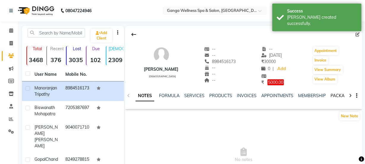
click at [332, 95] on link "PACKAGES" at bounding box center [342, 95] width 22 height 5
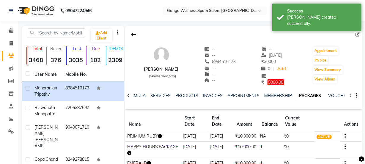
click at [161, 136] on icon "button" at bounding box center [160, 136] width 4 height 4
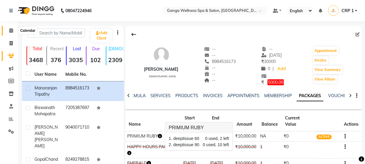
click at [10, 30] on icon at bounding box center [11, 30] width 4 height 4
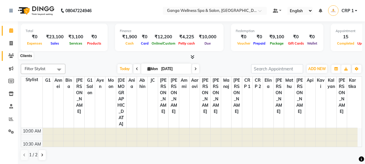
click at [12, 56] on icon at bounding box center [11, 56] width 6 height 4
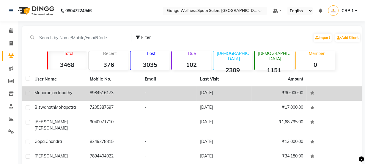
click at [52, 99] on td "Manoranjan Tripathy" at bounding box center [58, 93] width 55 height 15
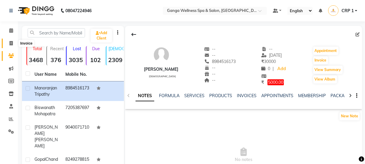
click at [13, 43] on span at bounding box center [11, 43] width 10 height 7
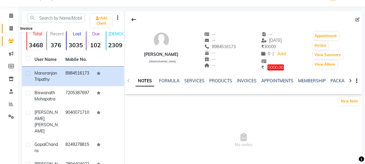
select select "715"
select select "service"
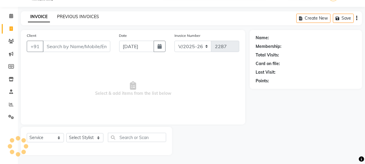
click at [85, 17] on link "PREVIOUS INVOICES" at bounding box center [78, 16] width 42 height 5
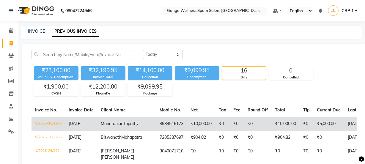
click at [120, 125] on span "Manoranjan" at bounding box center [112, 123] width 23 height 5
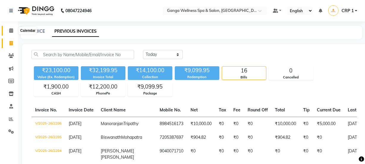
click at [9, 31] on icon at bounding box center [11, 30] width 4 height 4
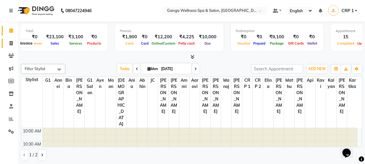
click at [11, 44] on icon at bounding box center [11, 43] width 3 height 4
select select "715"
select select "service"
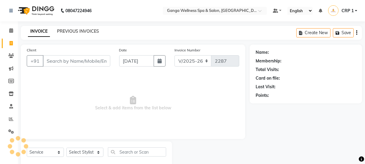
click at [66, 31] on link "PREVIOUS INVOICES" at bounding box center [78, 31] width 42 height 5
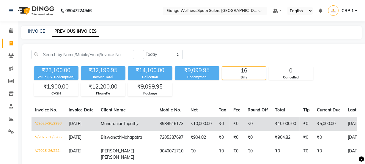
click at [119, 126] on span "Manoranjan" at bounding box center [112, 123] width 23 height 5
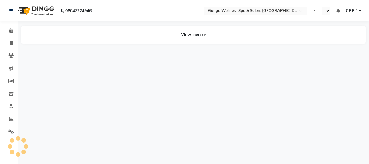
select select "en"
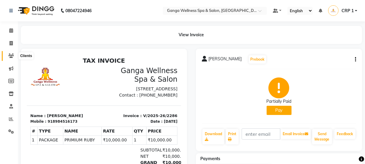
click at [9, 54] on icon at bounding box center [11, 56] width 6 height 4
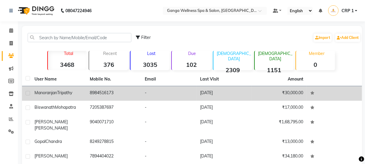
click at [56, 92] on span "Manoranjan" at bounding box center [45, 92] width 23 height 5
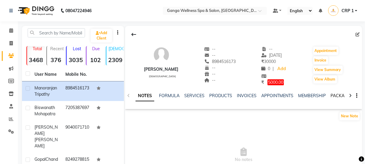
click at [333, 94] on link "PACKAGES" at bounding box center [342, 95] width 22 height 5
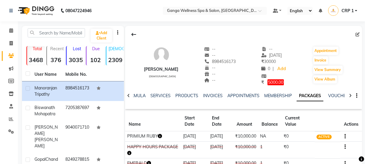
click at [160, 136] on icon "button" at bounding box center [160, 136] width 4 height 4
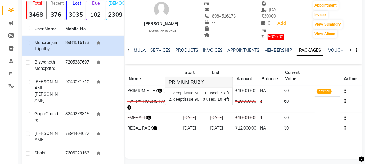
scroll to position [54, 0]
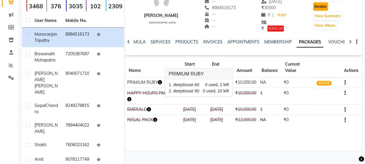
click at [321, 5] on button "Invoice" at bounding box center [320, 6] width 15 height 8
select select "service"
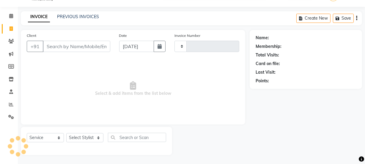
type input "2287"
select select "715"
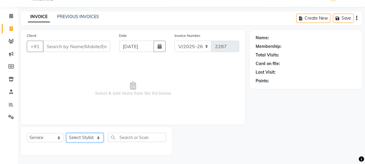
type input "8984516173"
click at [87, 138] on select "Select Stylist Aarovi Abhin Alisha Ammi Ania Annei Api Ayen Bikash Bina CRP 1 C…" at bounding box center [84, 137] width 37 height 9
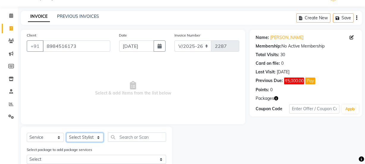
select select "45438"
click at [66, 133] on select "Select Stylist Aarovi Abhin Alisha Ammi Ania Annei Api Ayen Bikash Bina CRP 1 C…" at bounding box center [84, 137] width 37 height 9
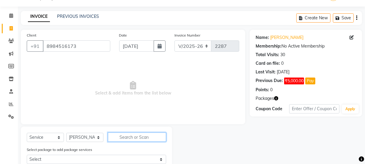
click at [128, 139] on input "text" at bounding box center [137, 137] width 58 height 9
click at [125, 139] on input "text" at bounding box center [137, 137] width 58 height 9
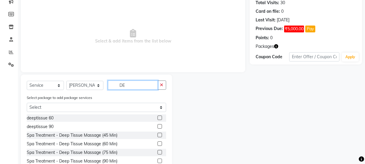
scroll to position [69, 0]
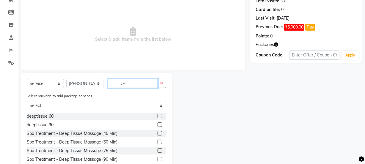
type input "DE"
click at [158, 125] on label at bounding box center [160, 124] width 4 height 4
click at [158, 125] on input "checkbox" at bounding box center [160, 125] width 4 height 4
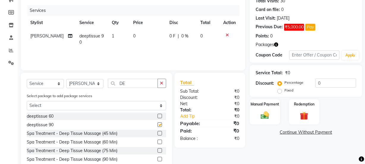
checkbox input "false"
click at [305, 106] on div "Redemption" at bounding box center [304, 112] width 32 height 26
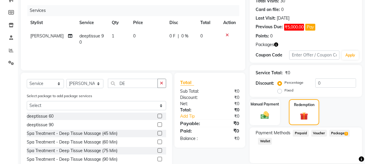
click at [335, 131] on span "Package 1" at bounding box center [339, 133] width 21 height 7
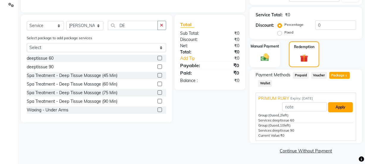
click at [342, 109] on button "Apply" at bounding box center [340, 107] width 25 height 10
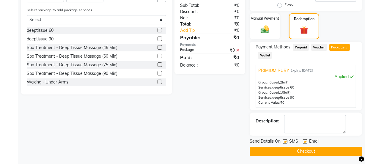
scroll to position [155, 0]
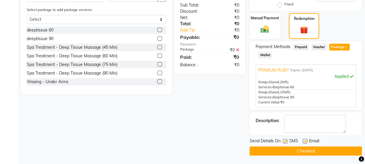
click at [318, 155] on button "Checkout" at bounding box center [306, 151] width 112 height 9
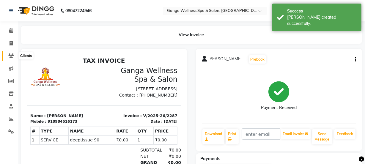
click at [9, 57] on icon at bounding box center [11, 56] width 6 height 4
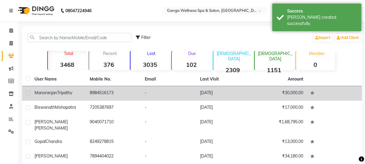
click at [56, 94] on span "Manoranjan" at bounding box center [45, 92] width 23 height 5
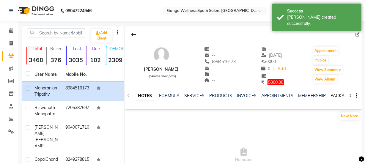
click at [335, 94] on link "PACKAGES" at bounding box center [342, 95] width 22 height 5
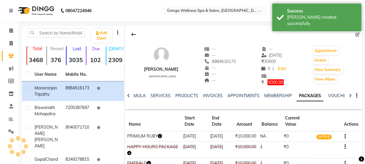
click at [160, 136] on icon "button" at bounding box center [160, 136] width 4 height 4
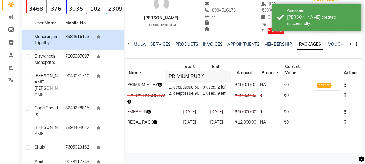
scroll to position [54, 0]
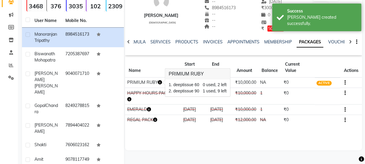
click at [238, 125] on td "₹12,000.00" at bounding box center [245, 120] width 25 height 10
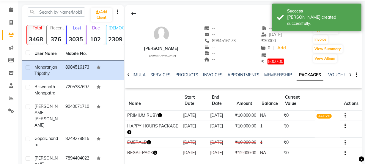
scroll to position [0, 0]
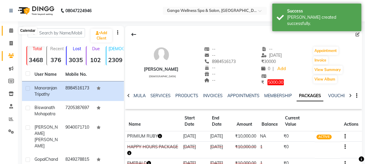
click at [10, 30] on icon at bounding box center [11, 30] width 4 height 4
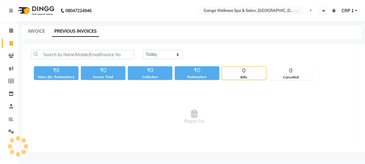
select select "en"
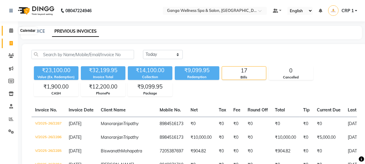
click at [12, 30] on icon at bounding box center [11, 30] width 4 height 4
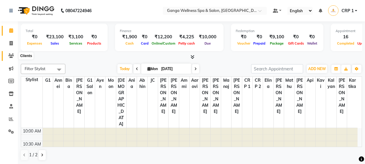
click at [11, 54] on icon at bounding box center [11, 56] width 6 height 4
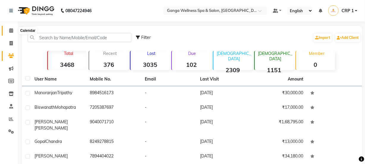
click at [13, 30] on span at bounding box center [11, 30] width 10 height 7
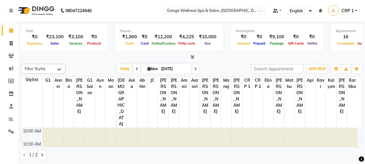
click at [122, 20] on nav "08047224946 Select Location × Ganga Wellness Spa & Salon, Crp Square Default Pa…" at bounding box center [182, 10] width 365 height 21
